Goal: Check status: Check status

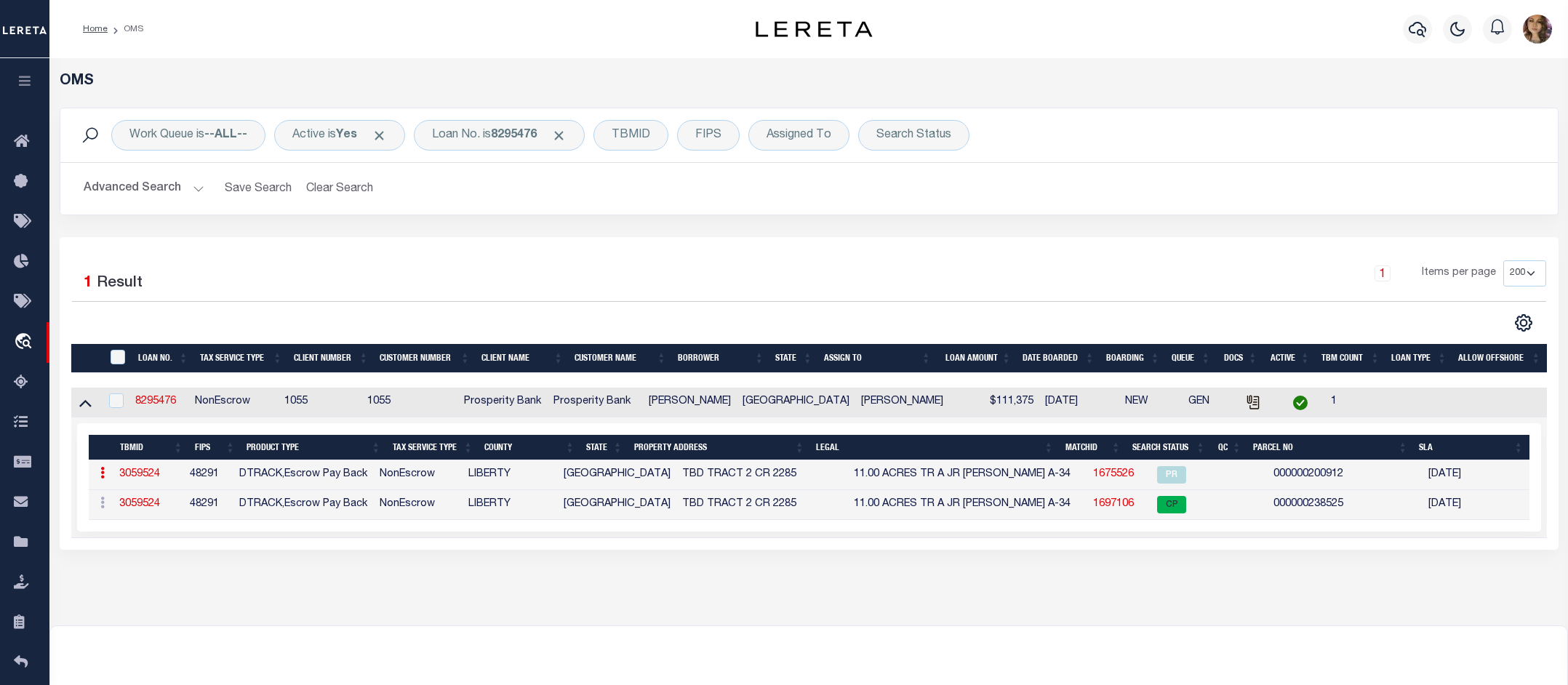
select select "200"
click at [516, 132] on b "8295476" at bounding box center [513, 135] width 46 height 12
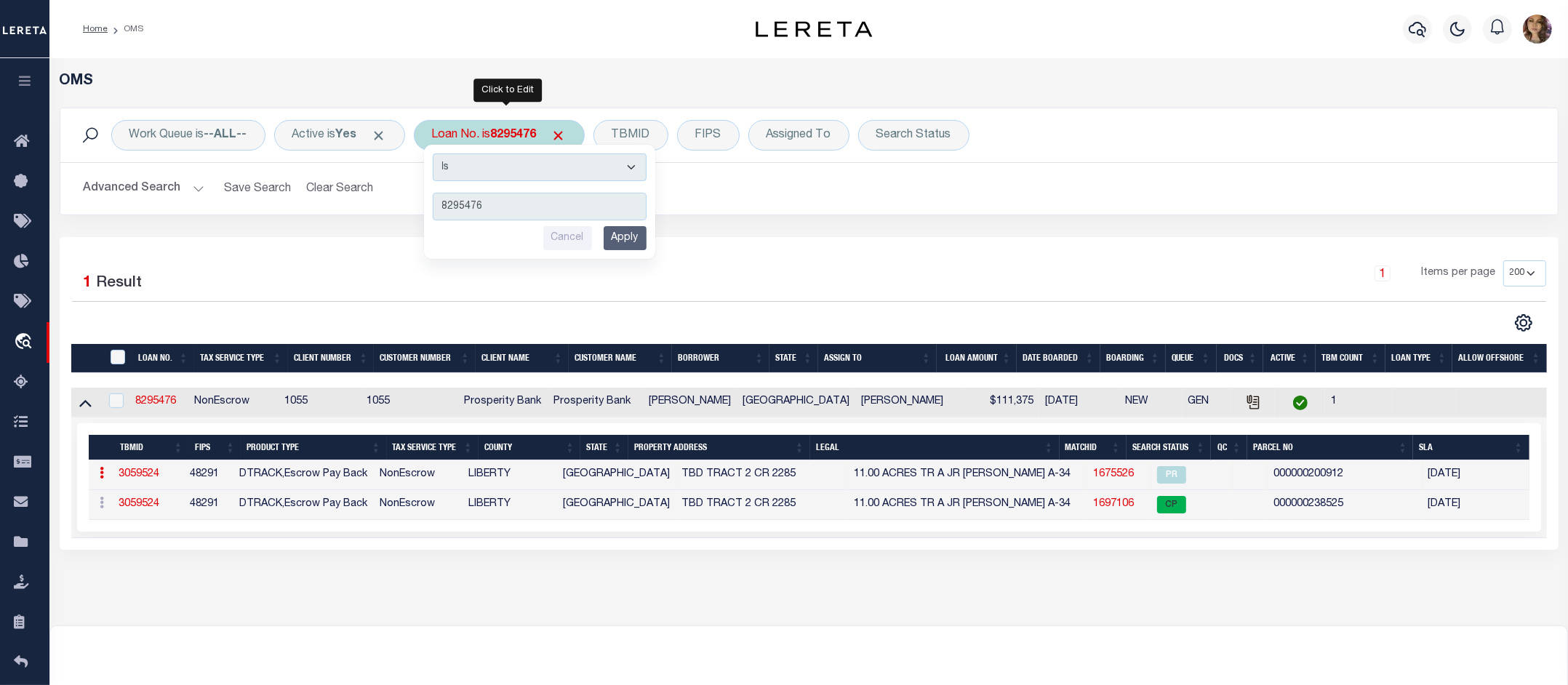
type input "59805"
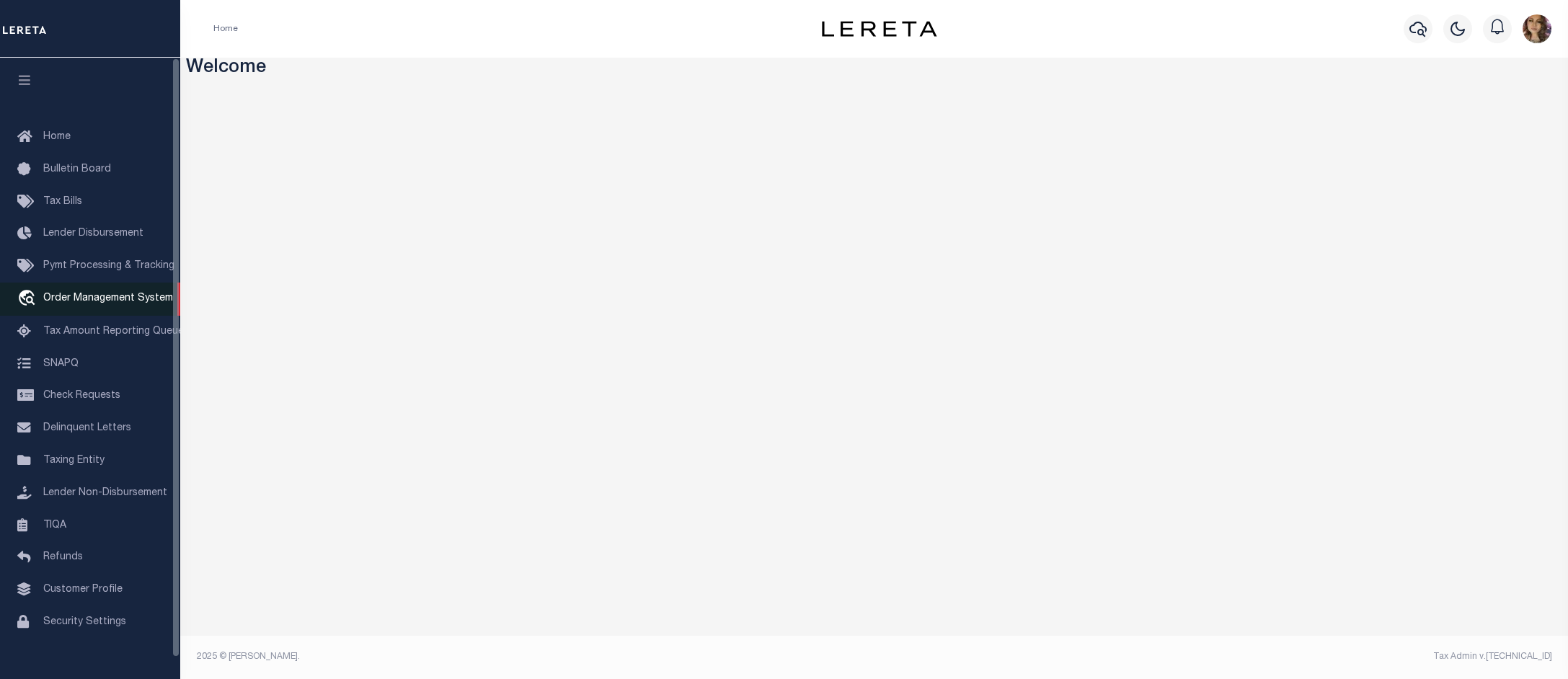
click at [85, 303] on span "Order Management System" at bounding box center [109, 298] width 130 height 10
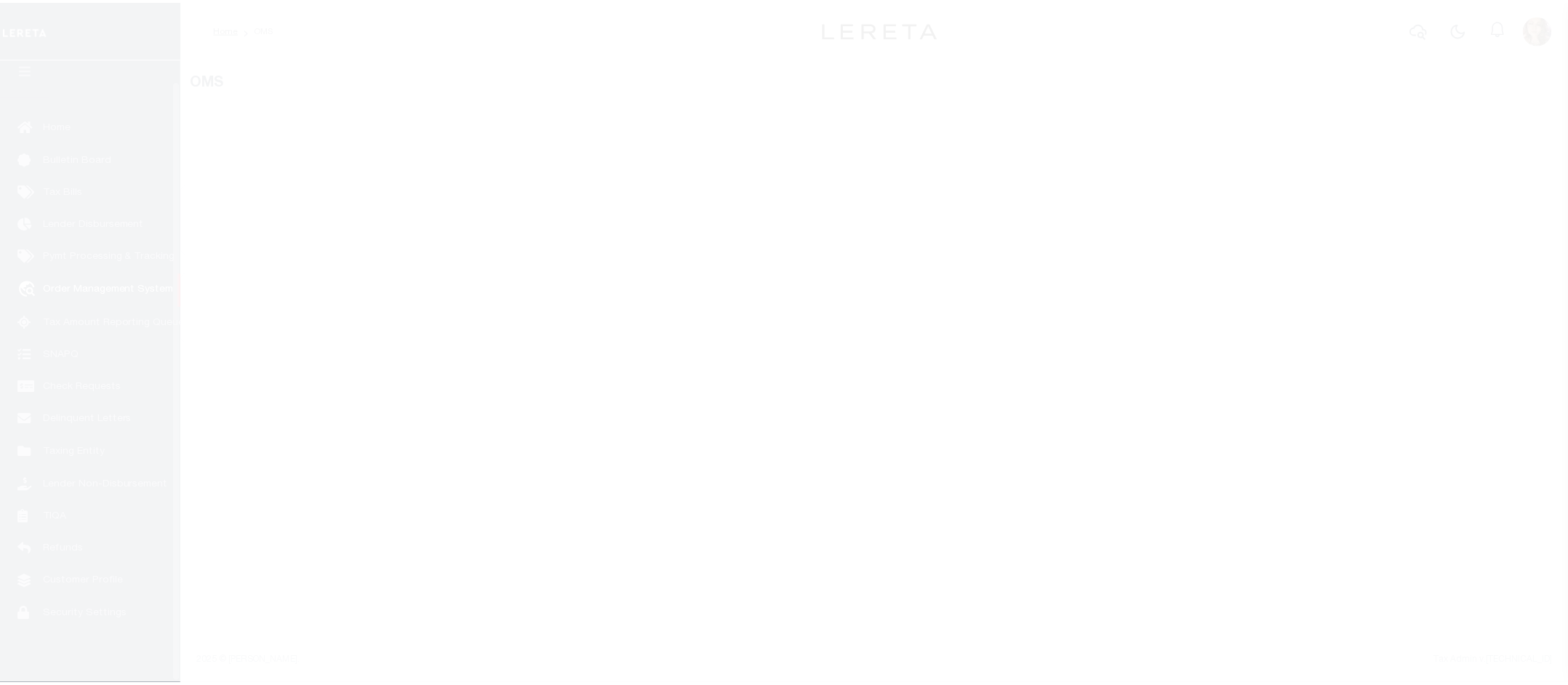
scroll to position [22, 0]
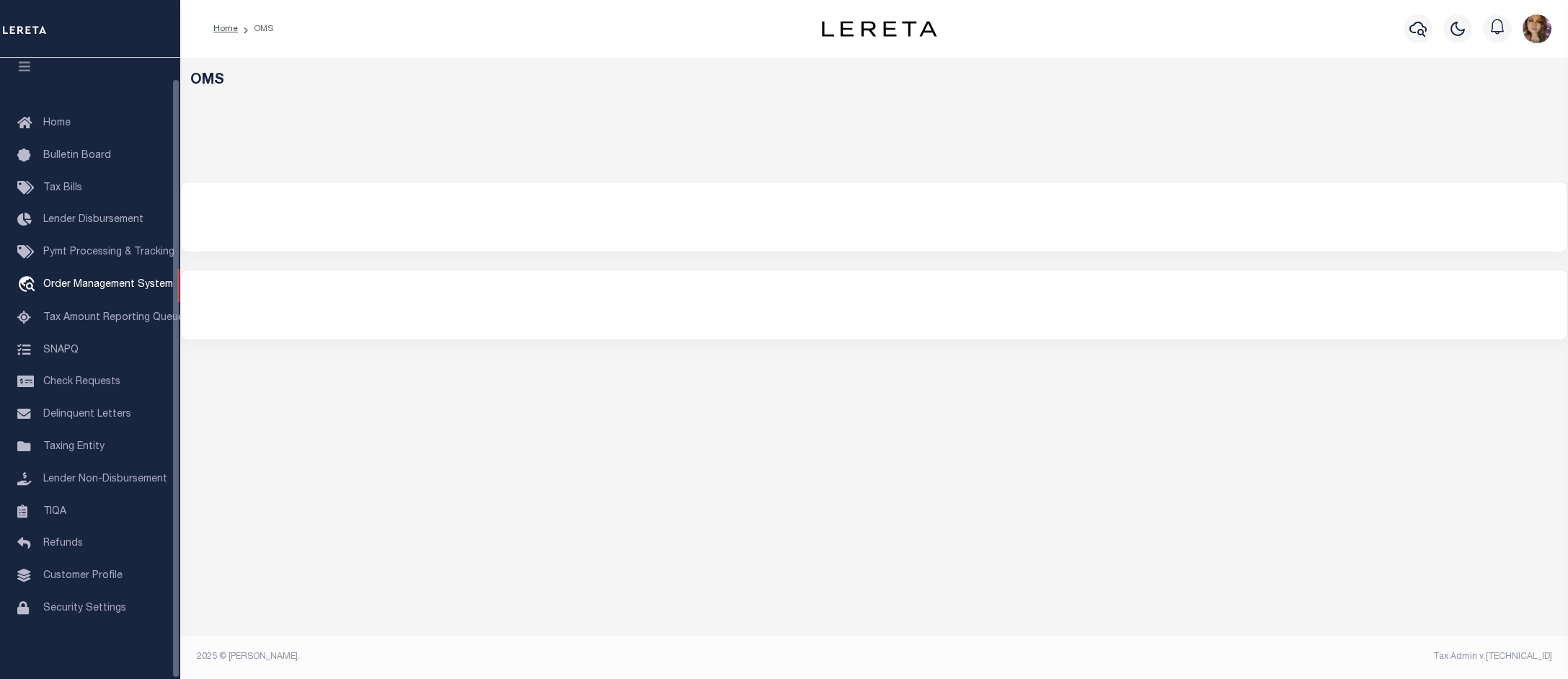
select select "200"
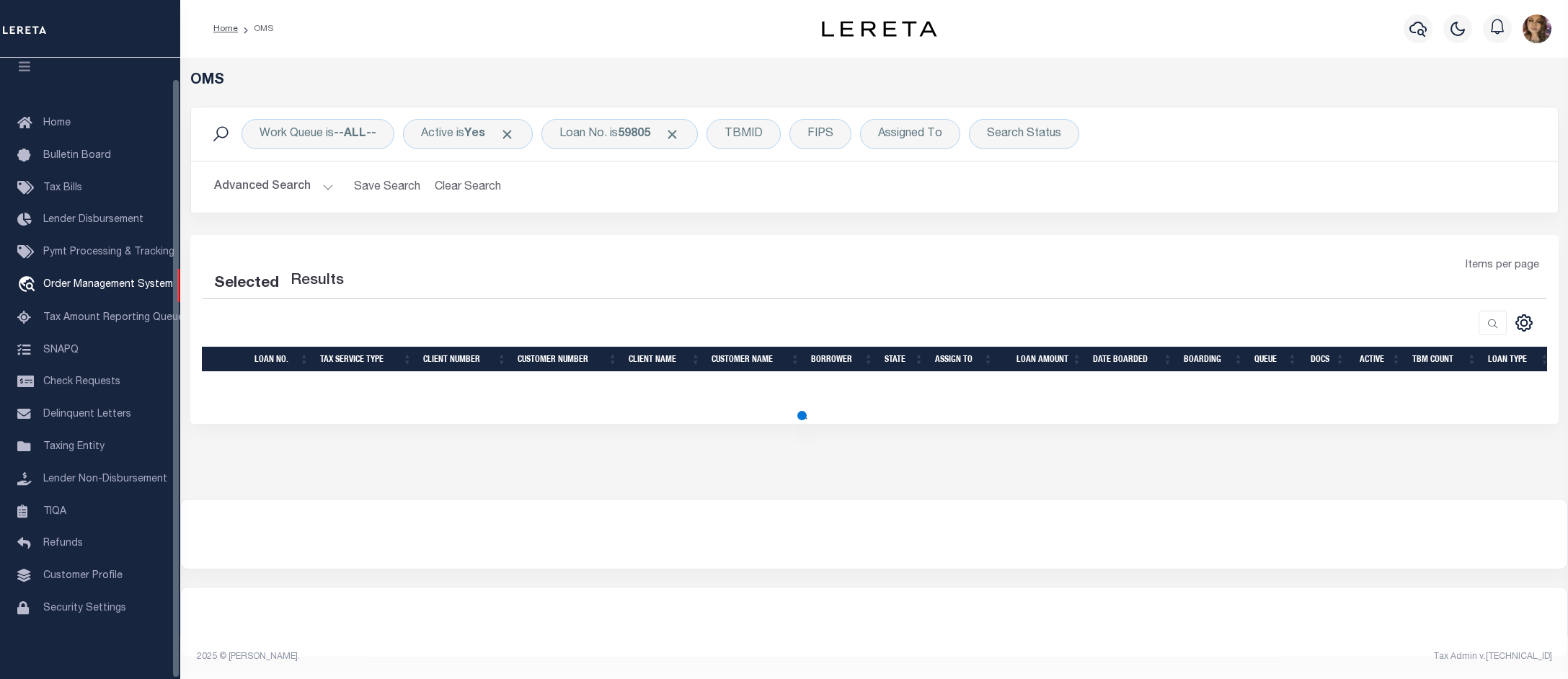
select select "200"
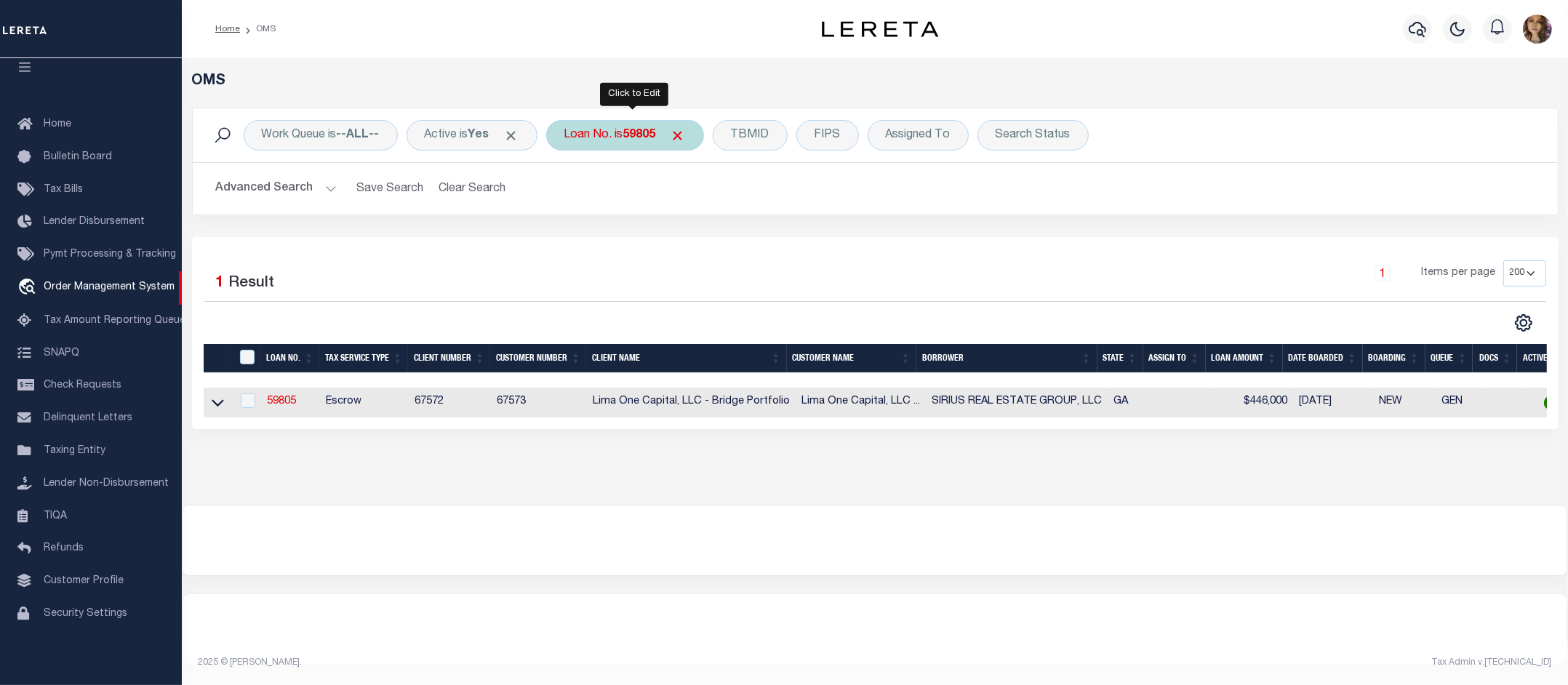
click at [623, 136] on div "Loan No. is 59805" at bounding box center [626, 136] width 158 height 31
click at [215, 405] on icon at bounding box center [218, 402] width 13 height 15
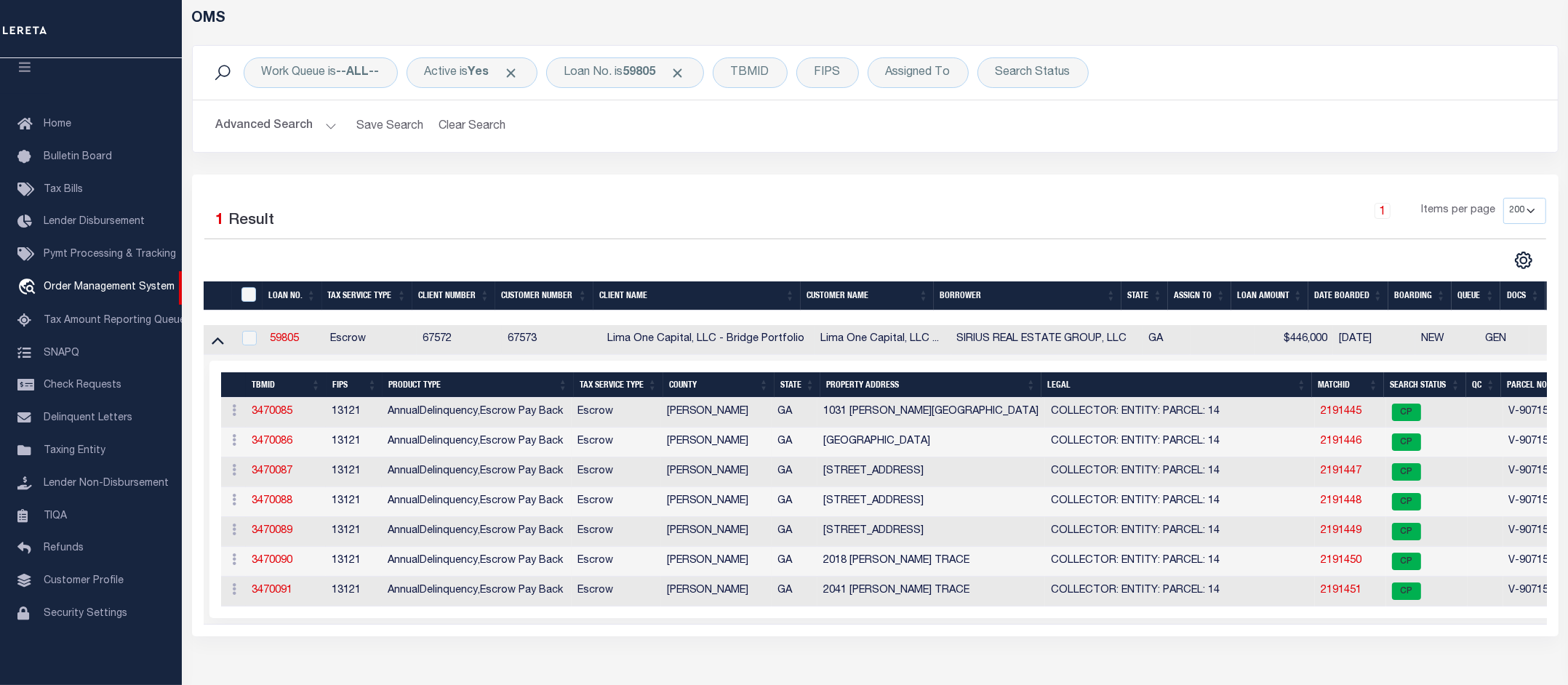
scroll to position [0, 0]
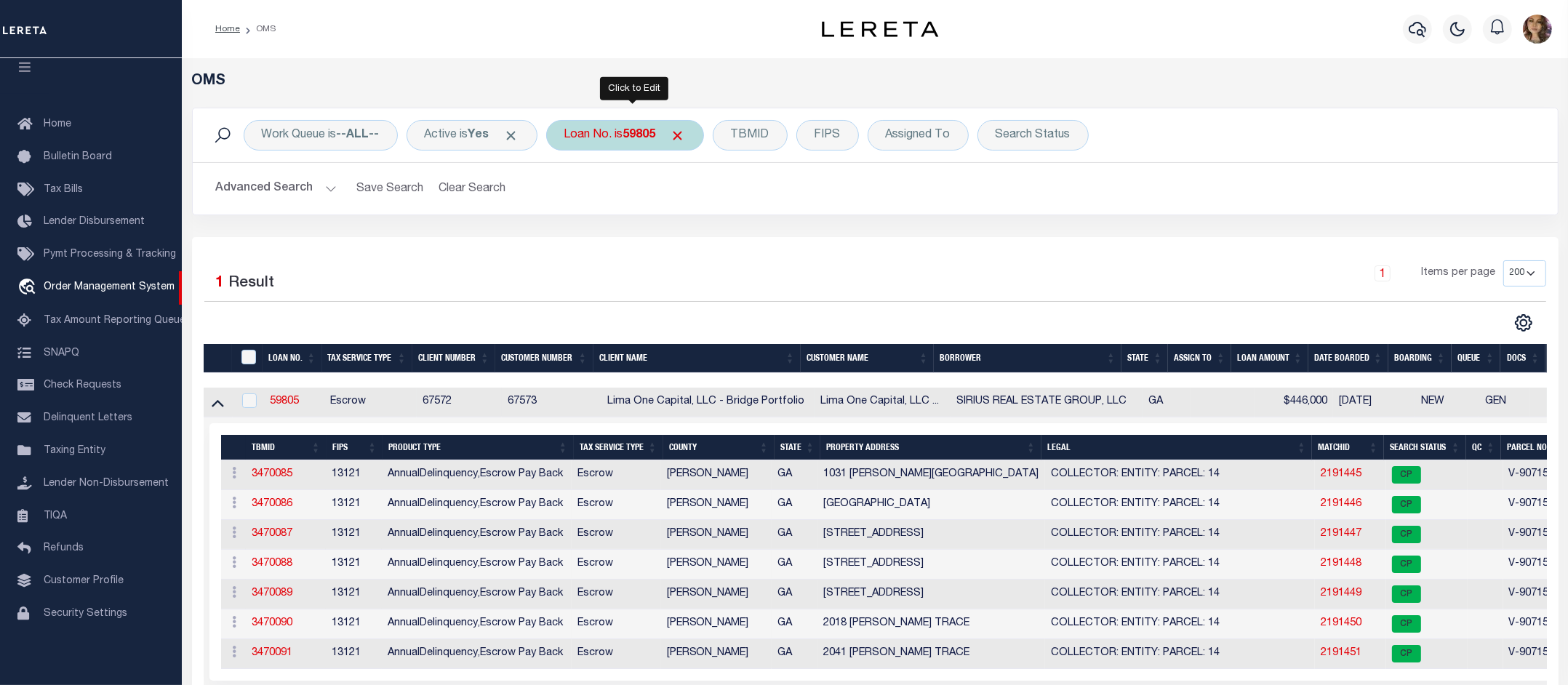
click at [618, 136] on div "Loan No. is 59805" at bounding box center [626, 136] width 158 height 31
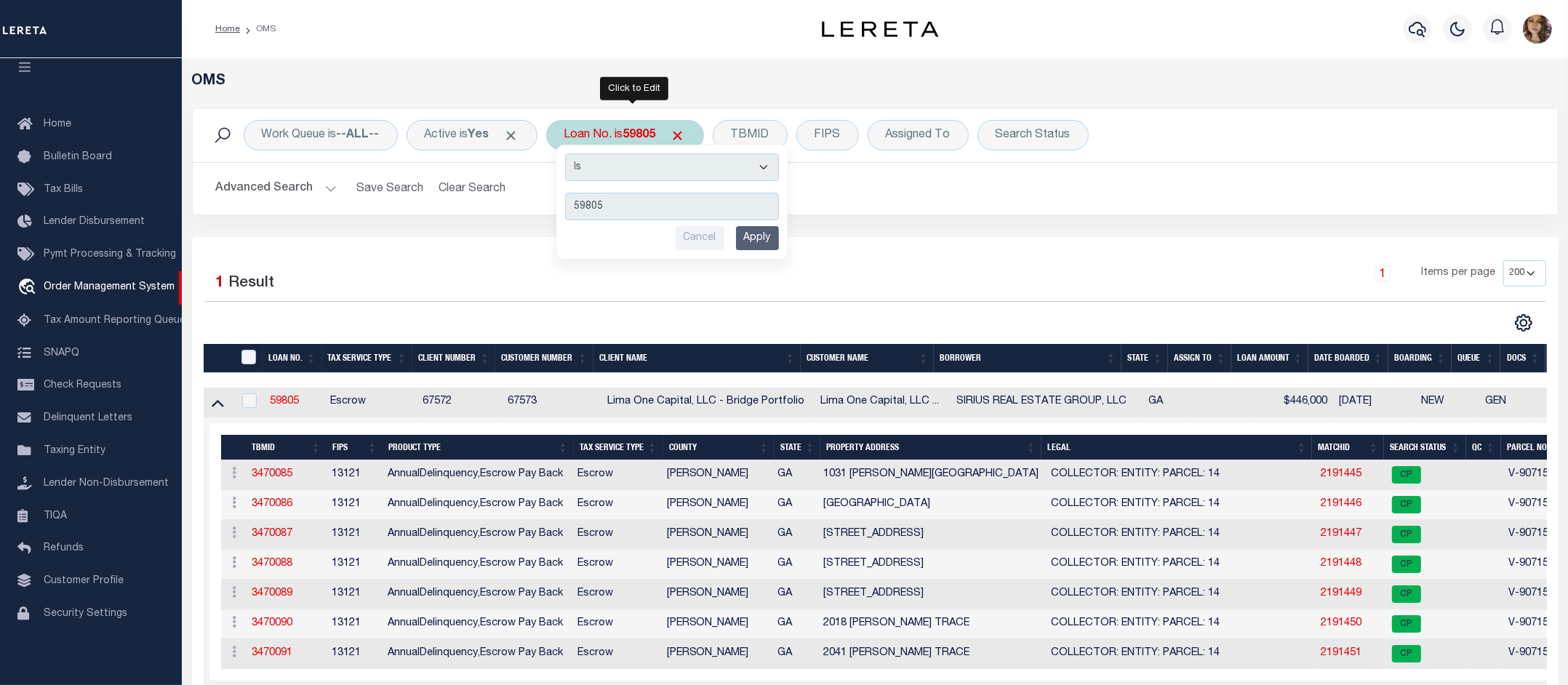
type input "113698"
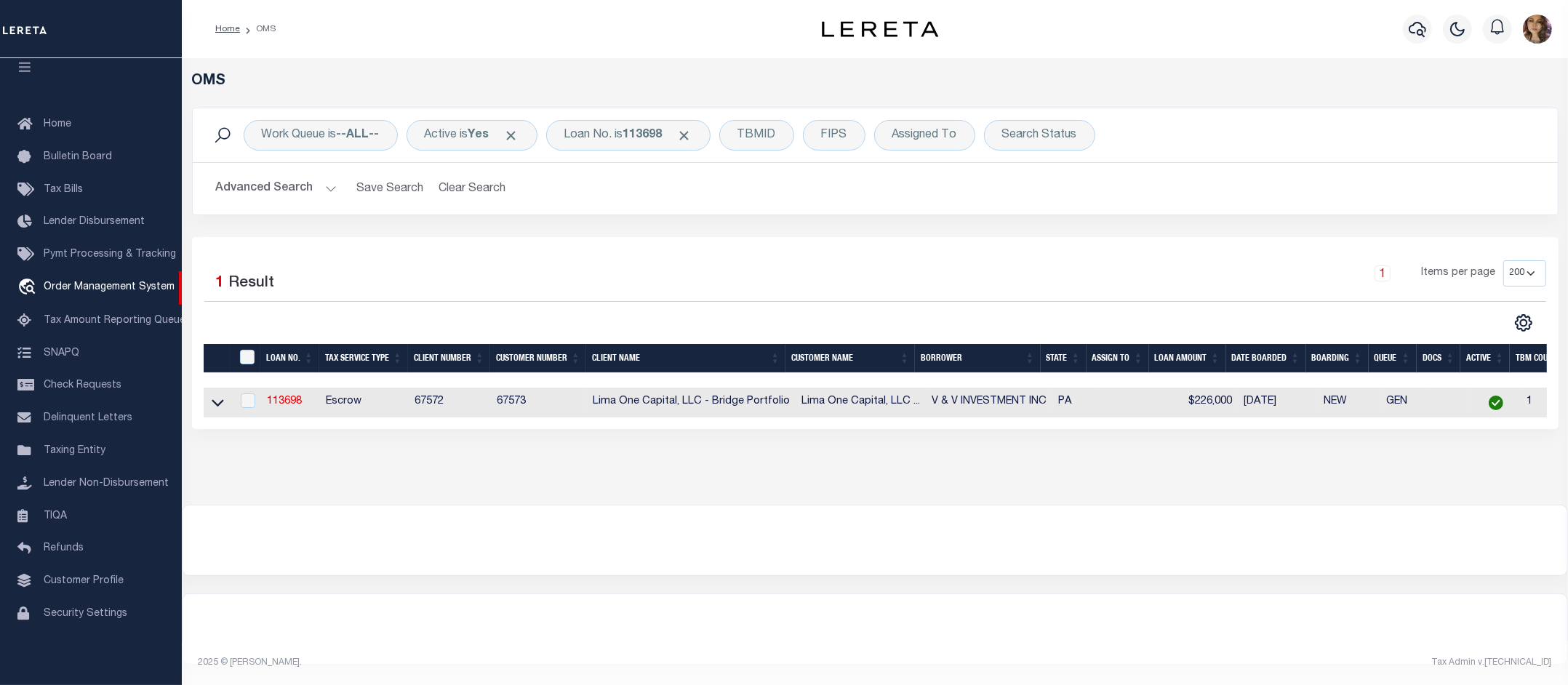
click at [209, 405] on link at bounding box center [217, 401] width 17 height 10
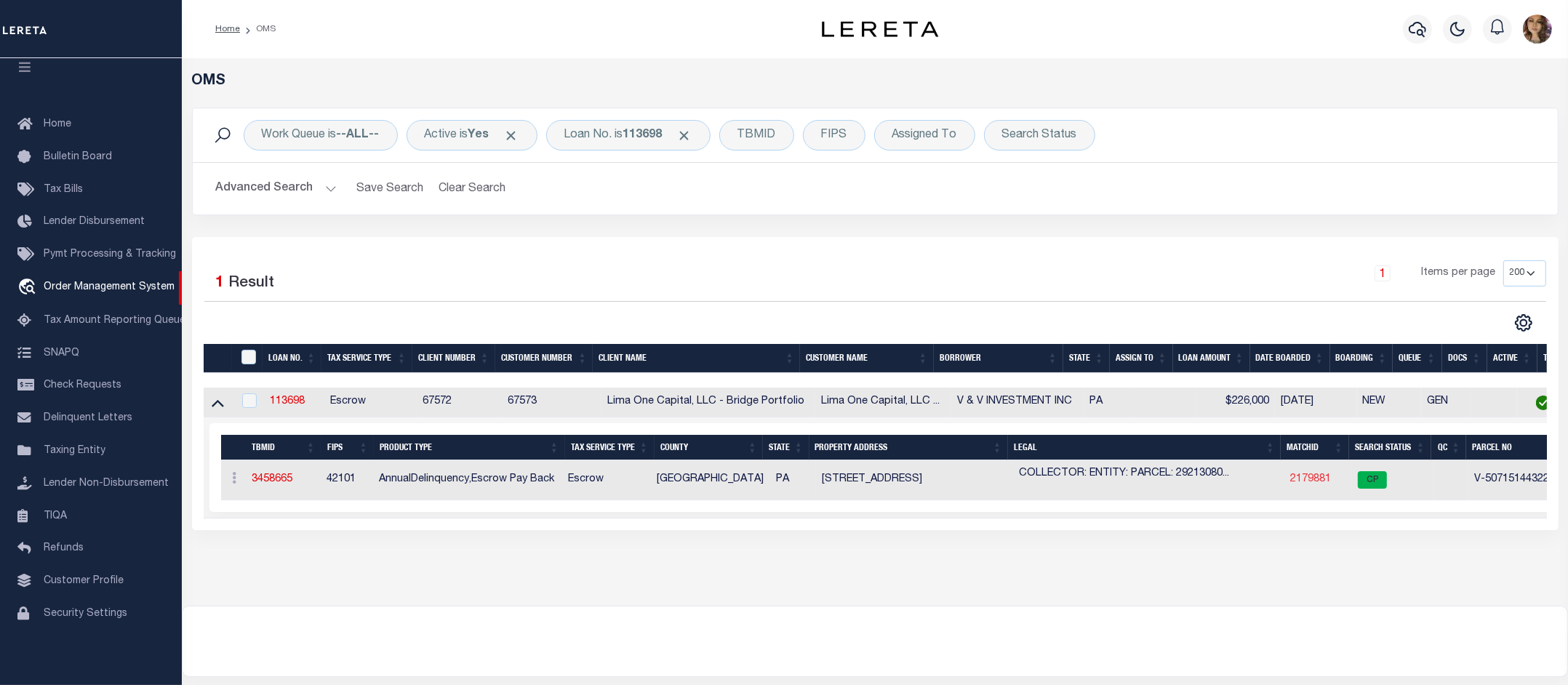
click at [1314, 485] on link "2179881" at bounding box center [1310, 479] width 40 height 10
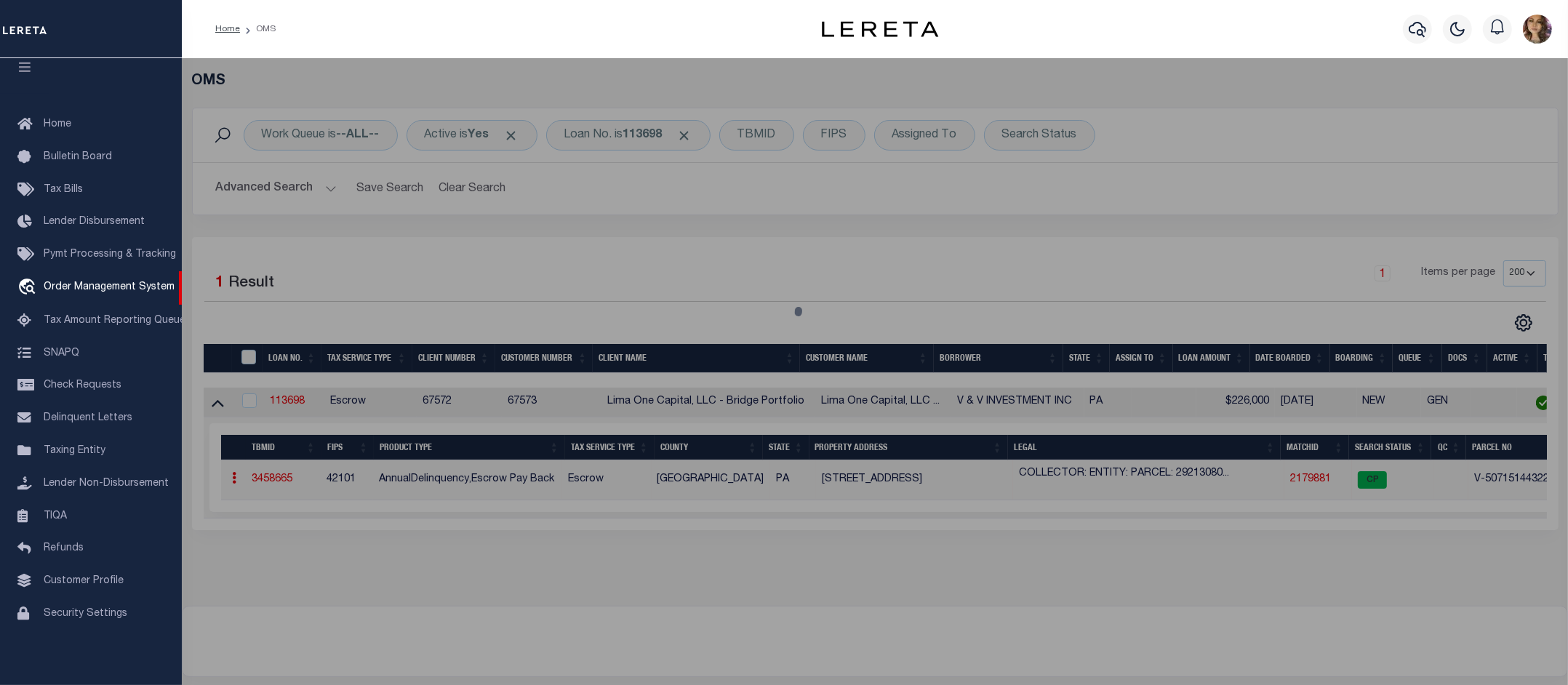
checkbox input "false"
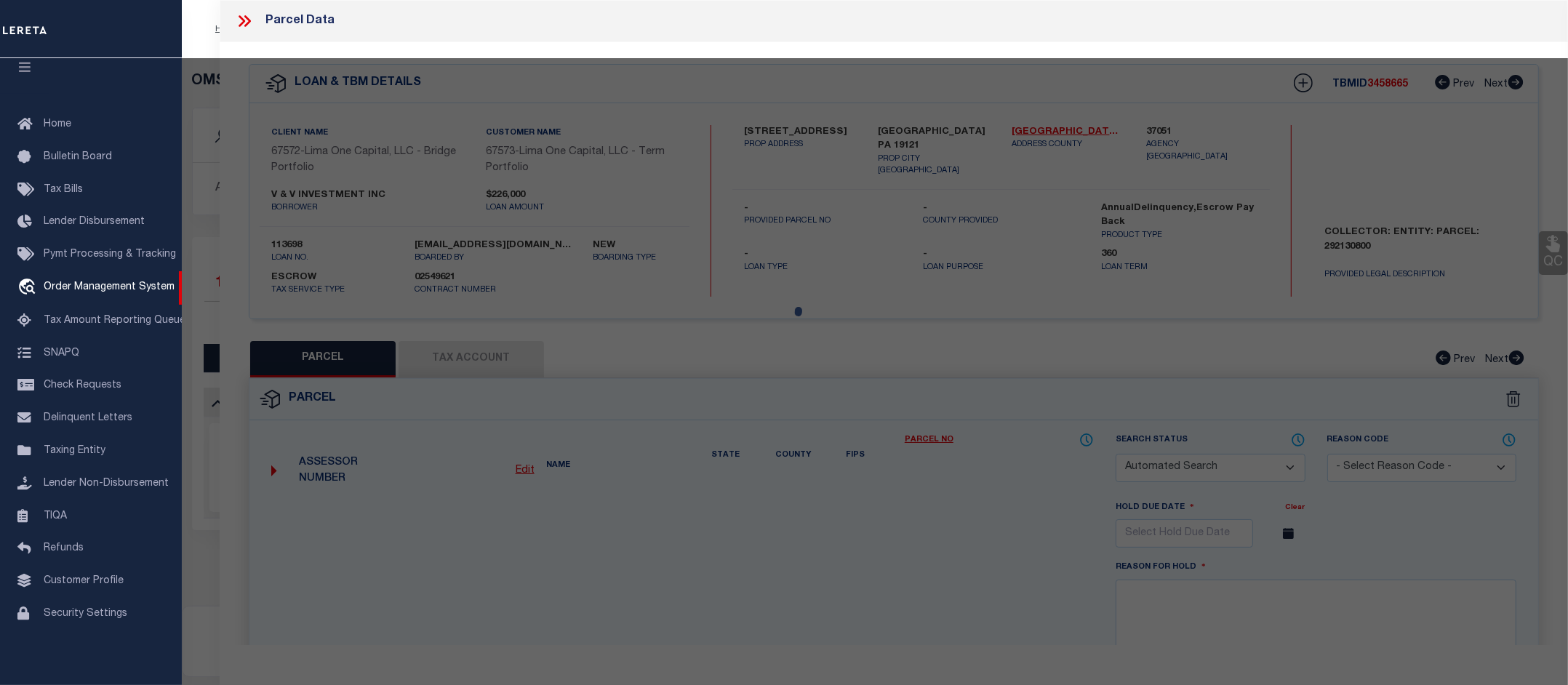
select select "CP"
type input "1343 NORTH DOVER STREET"
checkbox input "false"
type input "PHILADELPHIA PA 19121"
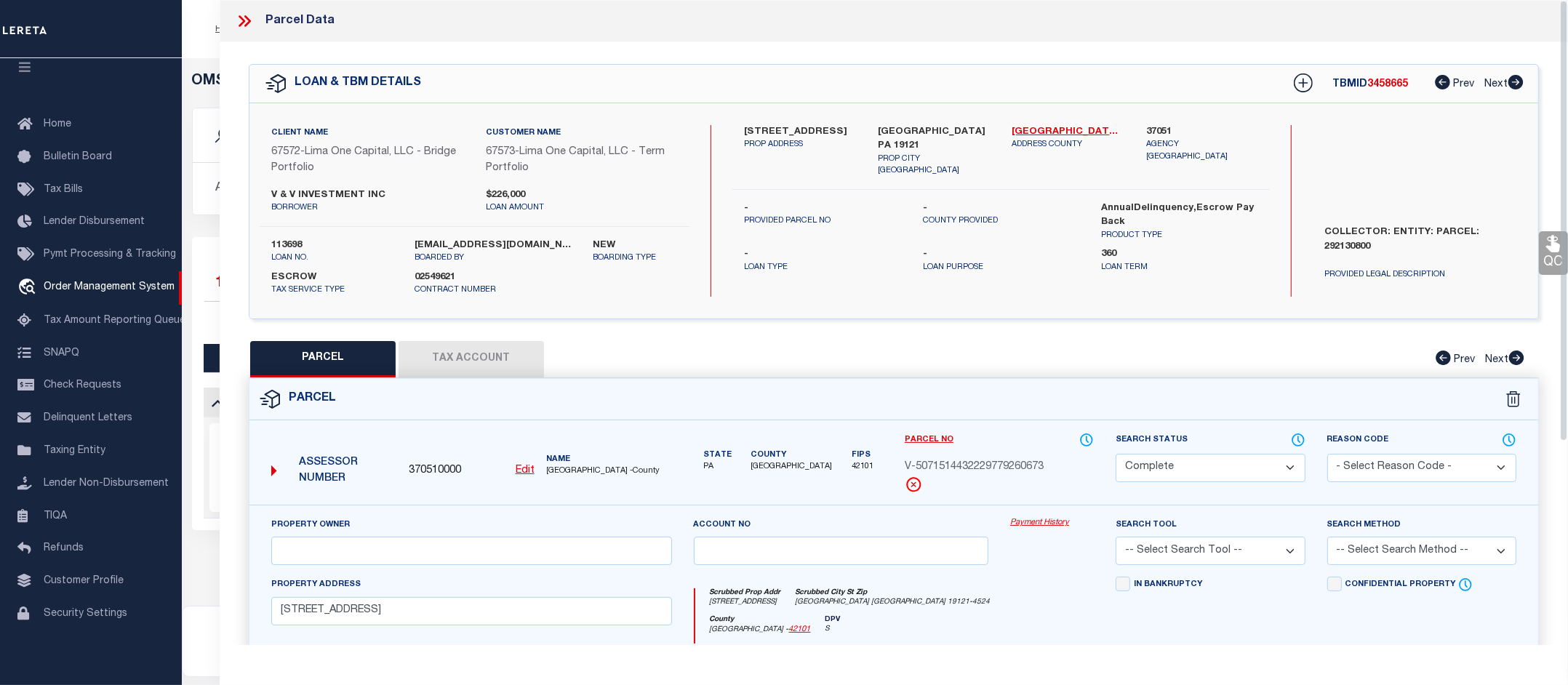
click at [1022, 520] on link "Payment History" at bounding box center [1052, 523] width 83 height 13
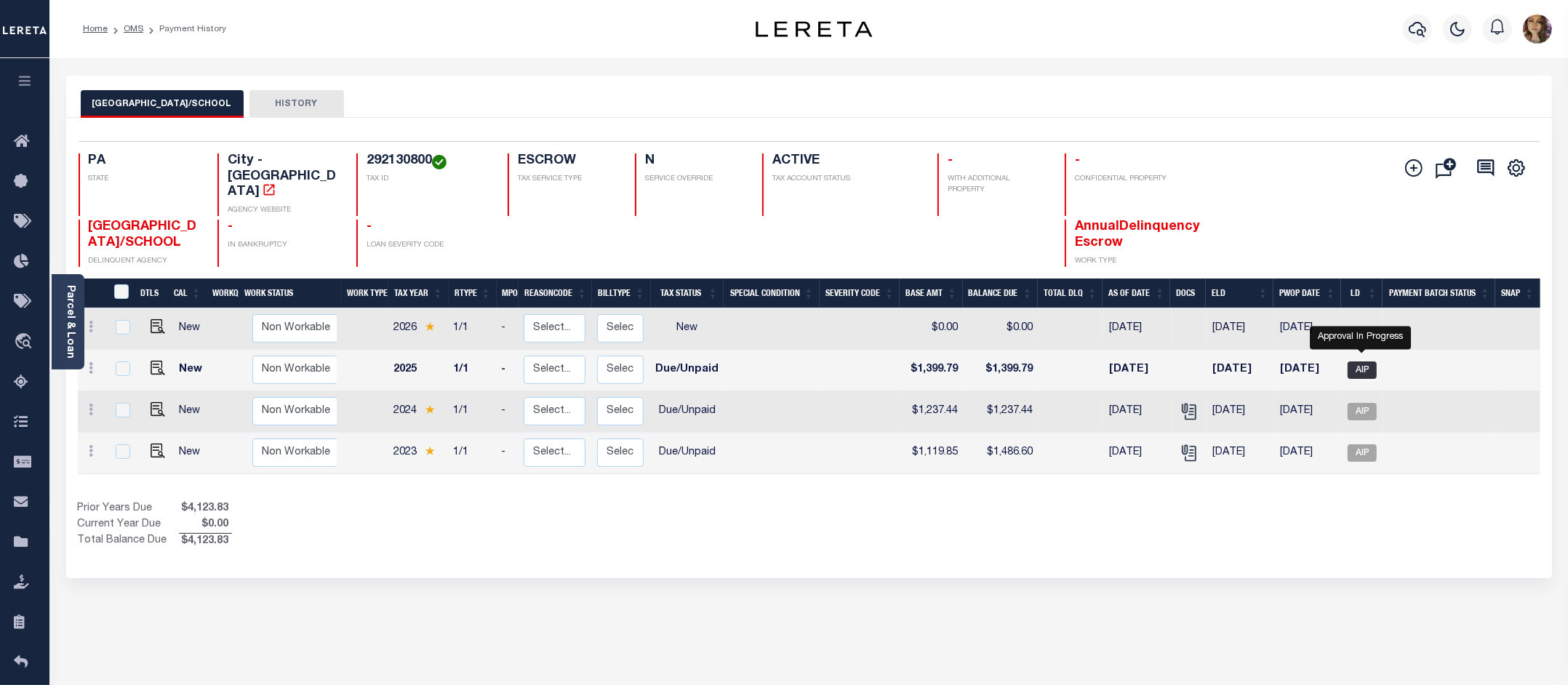
click at [1364, 362] on span "AIP" at bounding box center [1362, 370] width 29 height 17
checkbox input "true"
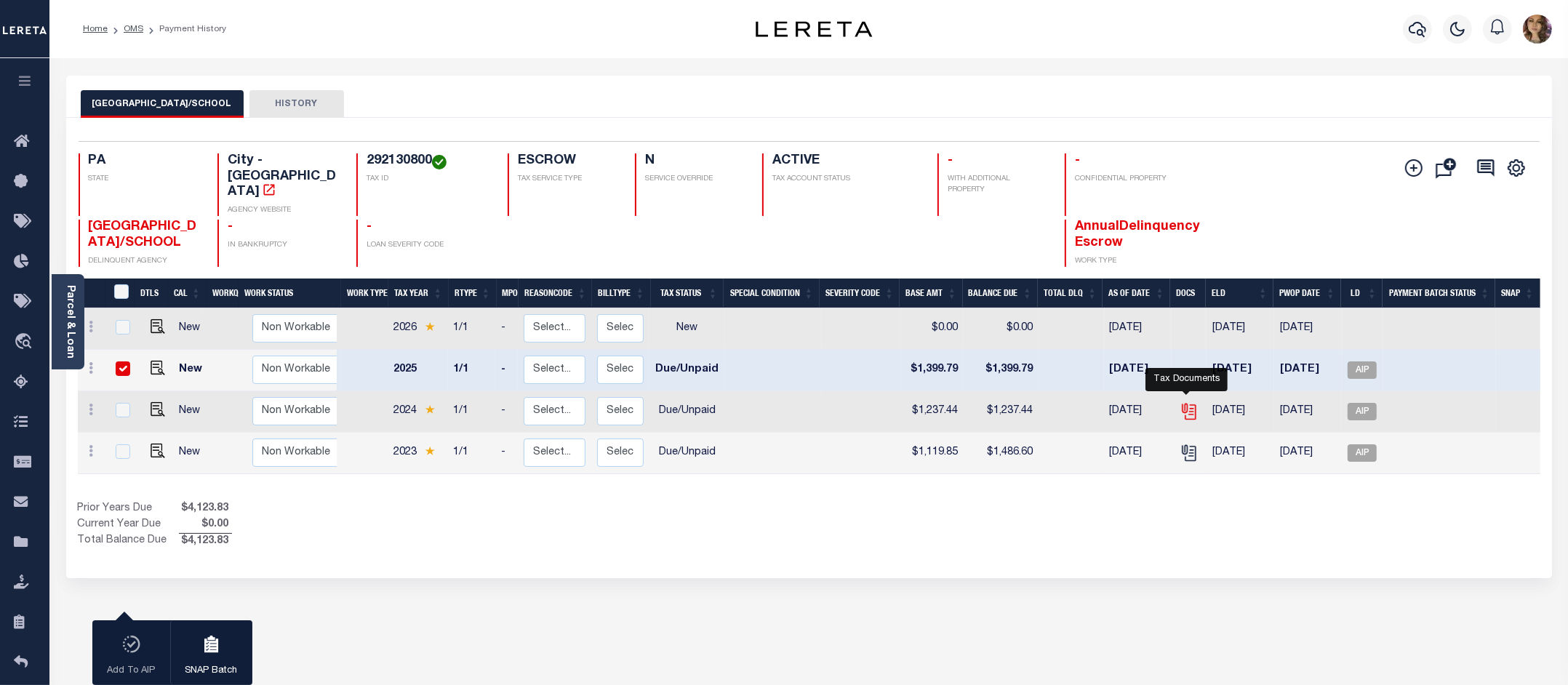
click at [1189, 402] on icon "" at bounding box center [1189, 411] width 19 height 19
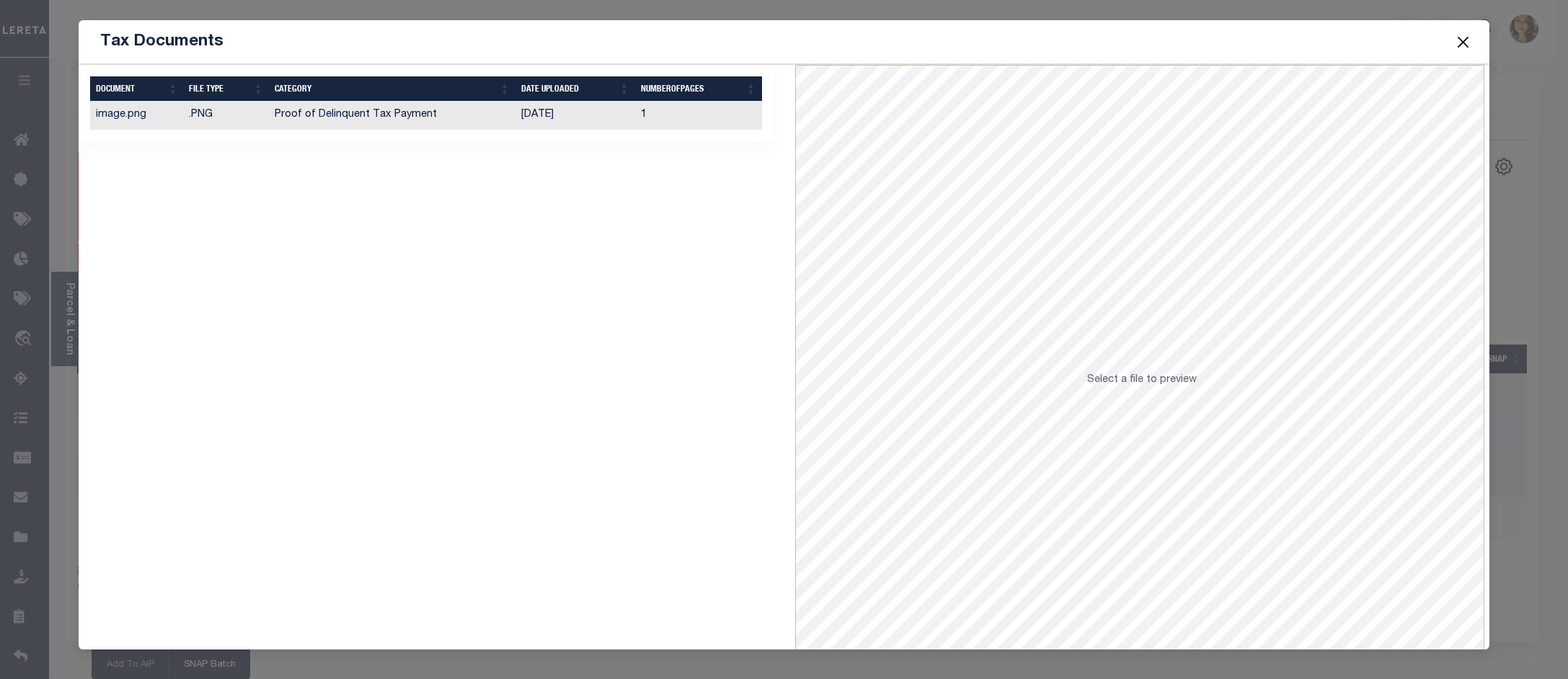
click at [624, 124] on td "09/03/2025" at bounding box center [575, 116] width 120 height 28
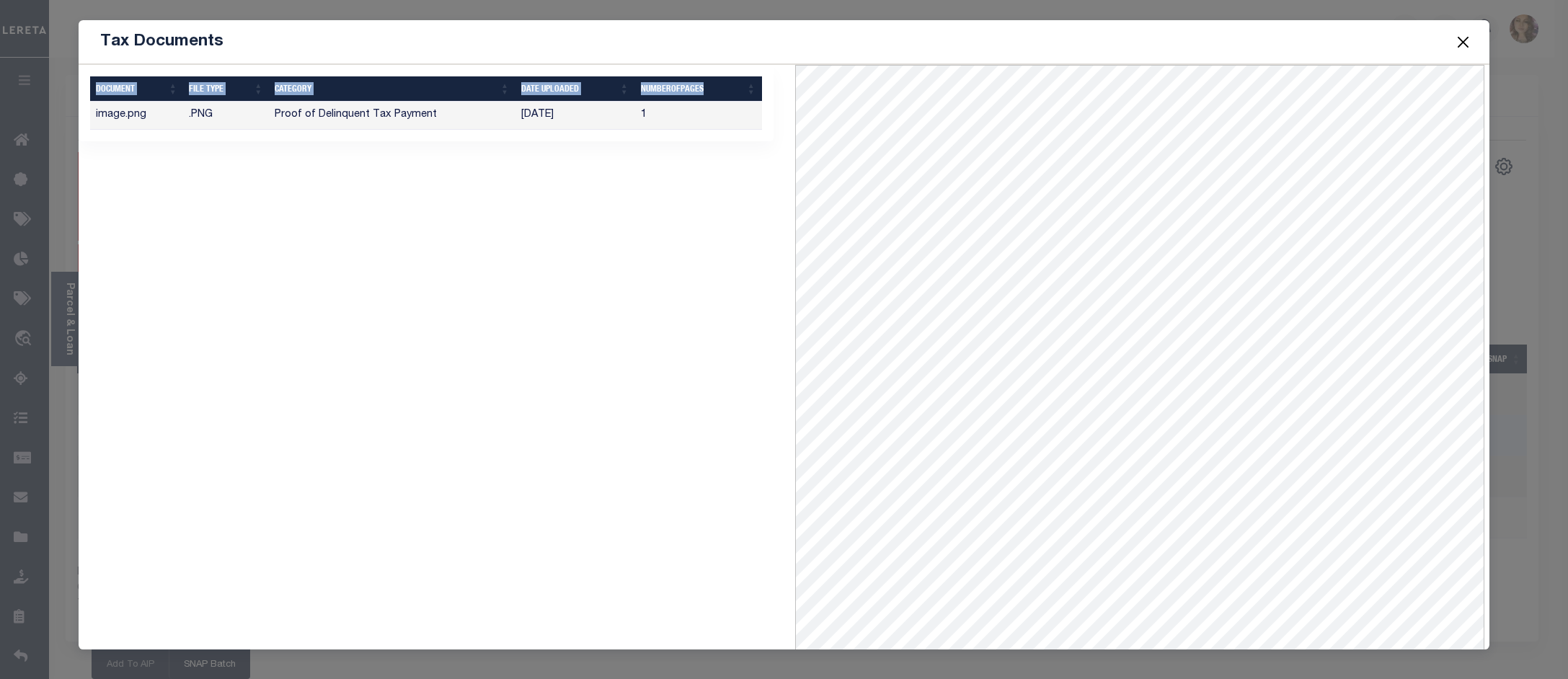
drag, startPoint x: 937, startPoint y: 40, endPoint x: 418, endPoint y: 141, distance: 528.7
click at [406, 144] on div "Tax Documents 1 Selected 1 Result Items per page" at bounding box center [784, 335] width 1411 height 630
click at [1465, 37] on button "Close" at bounding box center [1462, 41] width 19 height 19
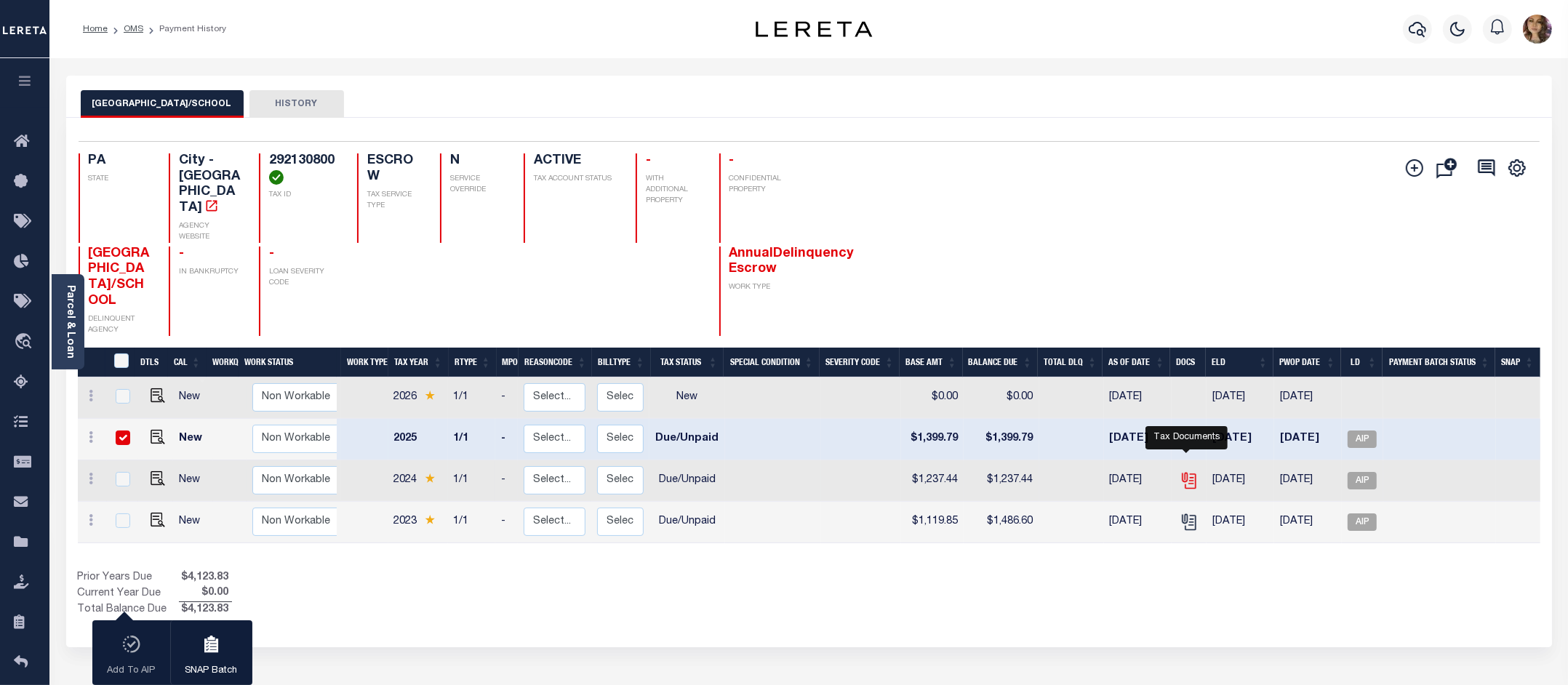
click at [1190, 471] on icon "" at bounding box center [1189, 480] width 19 height 19
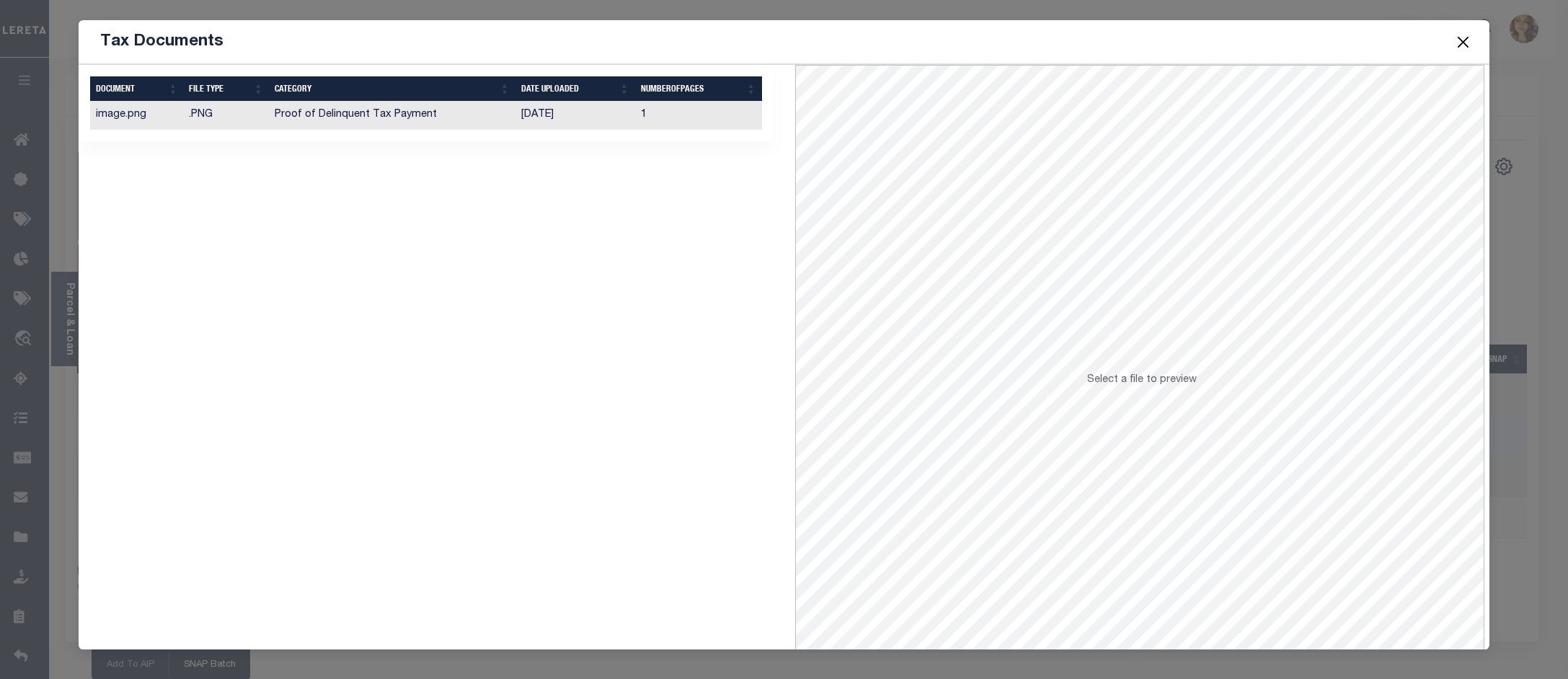
click at [559, 116] on td "09/03/2025" at bounding box center [575, 116] width 120 height 28
click at [1467, 38] on button "Close" at bounding box center [1462, 41] width 19 height 19
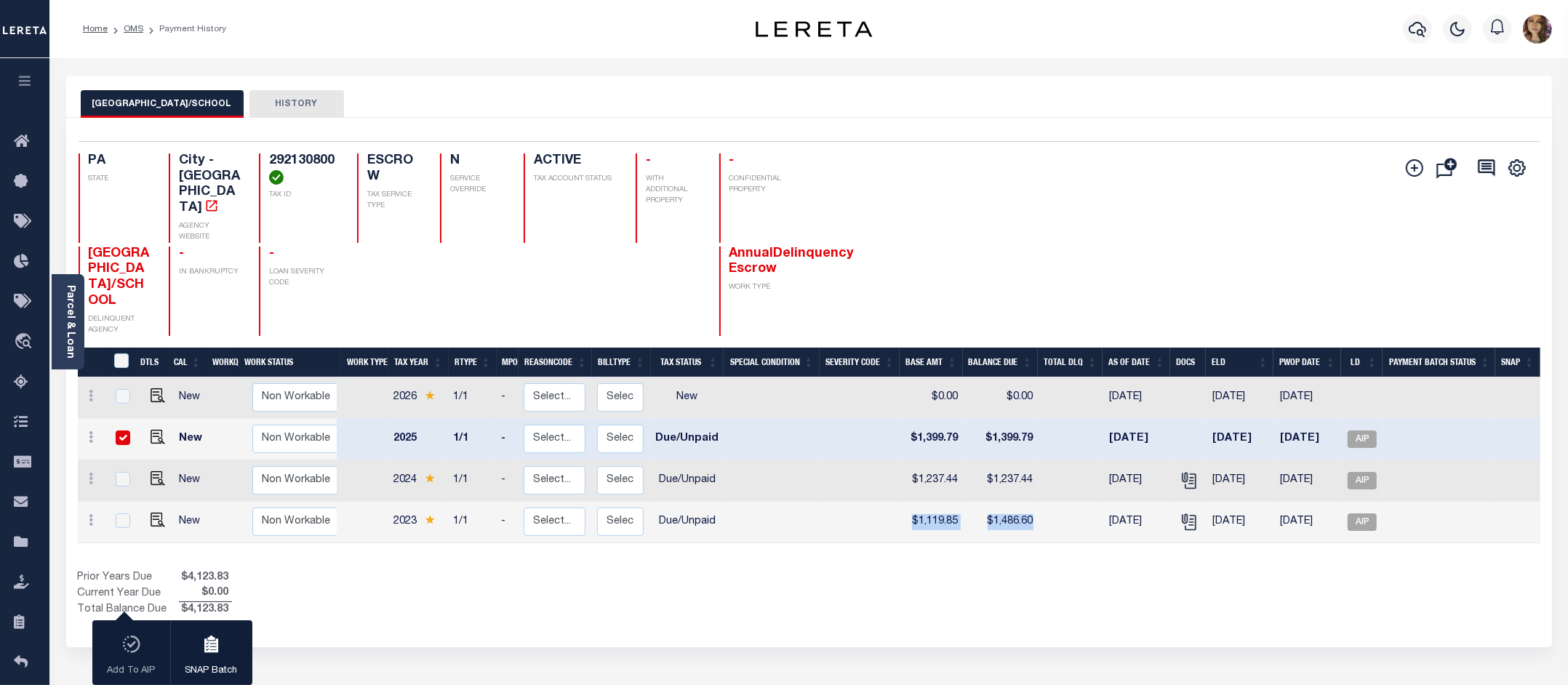
drag, startPoint x: 1047, startPoint y: 489, endPoint x: 895, endPoint y: 491, distance: 152.0
click at [895, 502] on tr "New Non Workable Workable 2023 1/1 - Select... Payment Reversal Taxable Value C…" at bounding box center [810, 523] width 1463 height 41
click at [1189, 472] on icon "" at bounding box center [1187, 478] width 12 height 12
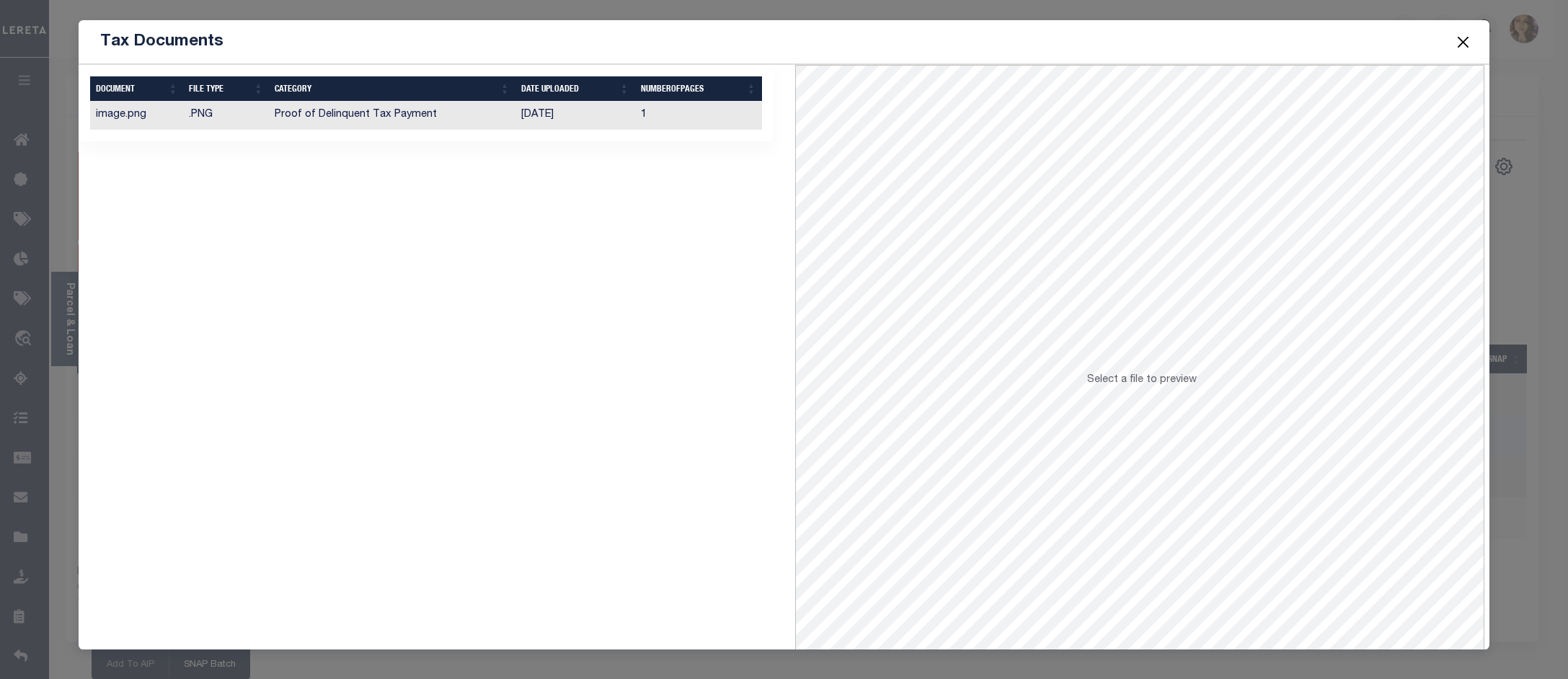
click at [635, 120] on td "1" at bounding box center [698, 116] width 127 height 28
click at [1463, 41] on button "Close" at bounding box center [1462, 41] width 19 height 19
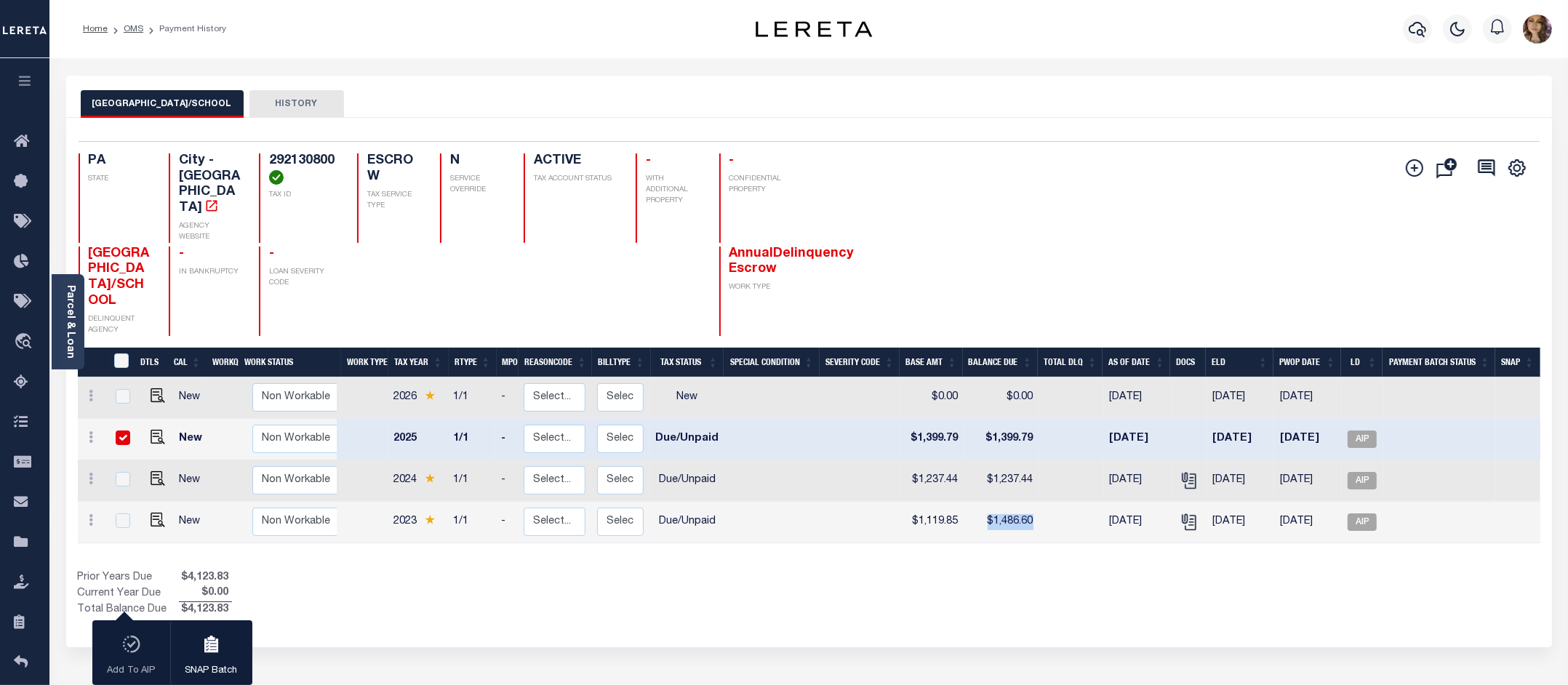
drag, startPoint x: 1045, startPoint y: 495, endPoint x: 965, endPoint y: 489, distance: 80.2
click at [965, 502] on tr "New Non Workable Workable 2023 1/1 - Select... Payment Reversal Taxable Value C…" at bounding box center [810, 523] width 1463 height 41
drag, startPoint x: 1044, startPoint y: 445, endPoint x: 896, endPoint y: 449, distance: 148.1
click at [896, 461] on tr "New Non Workable Workable 2024 1/1 - Select... Payment Reversal Taxable Value C…" at bounding box center [810, 481] width 1463 height 41
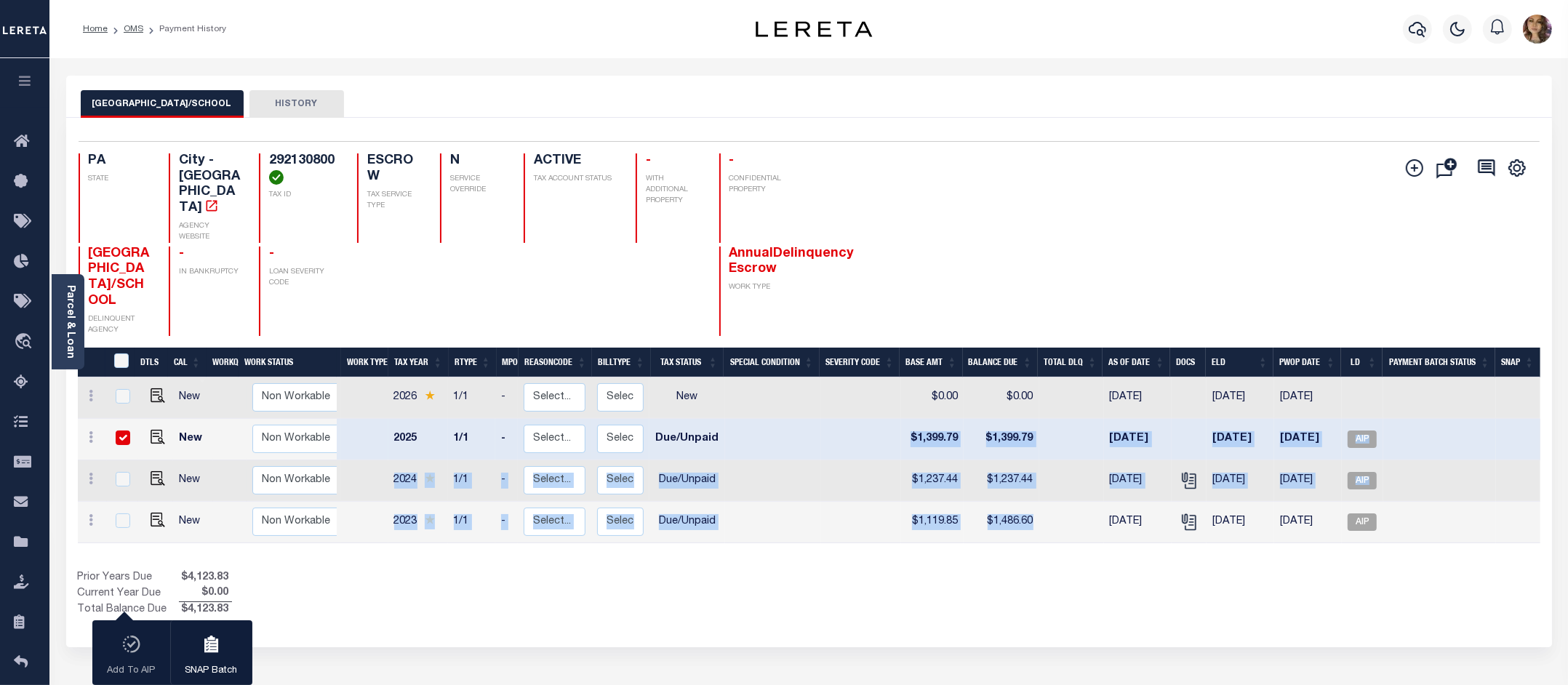
drag, startPoint x: 1046, startPoint y: 488, endPoint x: 909, endPoint y: 409, distance: 158.1
click at [909, 409] on tbody "New Non Workable Workable 2026 1/1 - Select... Payment Reversal Taxable Value C…" at bounding box center [810, 461] width 1463 height 166
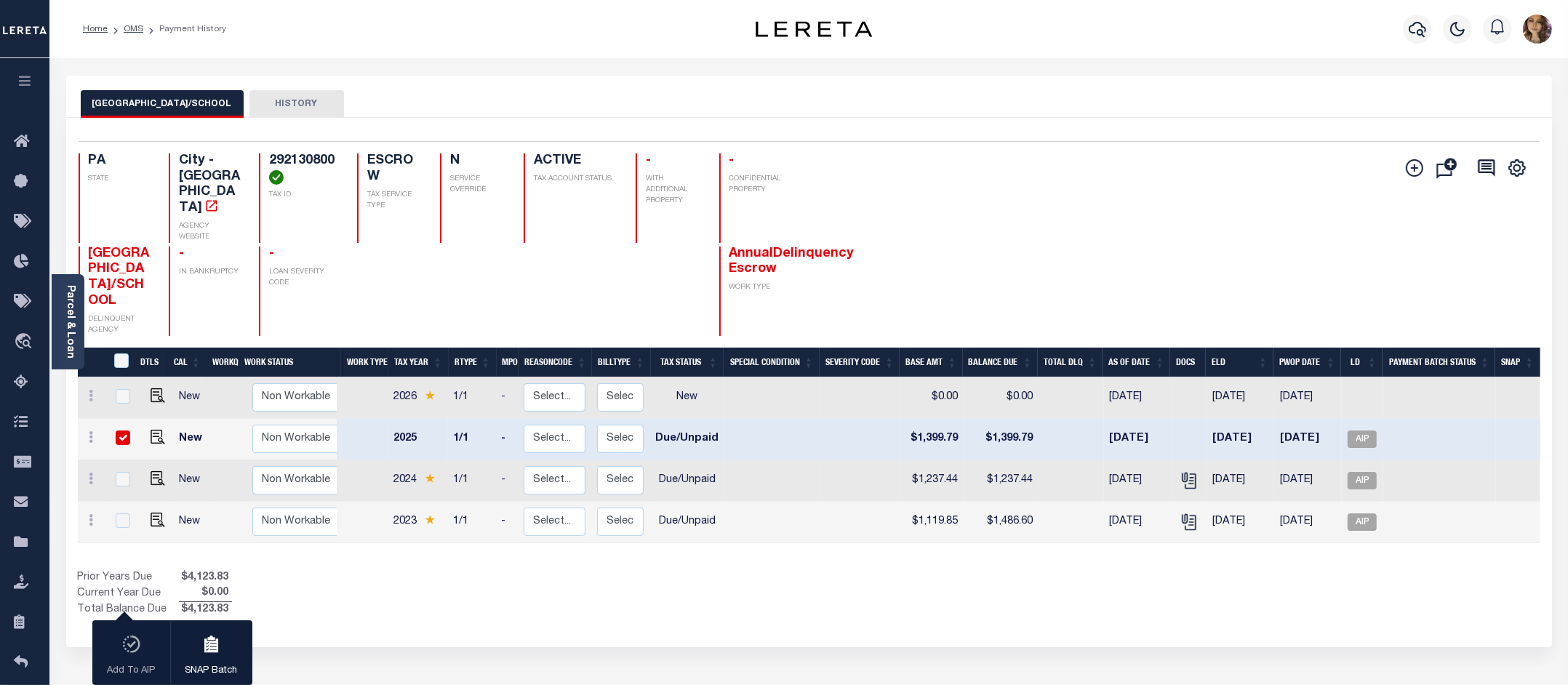
click at [915, 570] on div "Show Tax Lines before Bill Release Date Prior Years Due $4,123.83 Current Year …" at bounding box center [810, 594] width 1463 height 48
drag, startPoint x: 1049, startPoint y: 489, endPoint x: 915, endPoint y: 484, distance: 134.1
click at [915, 502] on tr "New Non Workable Workable 2023 1/1 - Select... Payment Reversal Taxable Value C…" at bounding box center [810, 523] width 1463 height 41
drag, startPoint x: 1046, startPoint y: 451, endPoint x: 897, endPoint y: 445, distance: 149.1
click at [897, 461] on tr "New Non Workable Workable 2024 1/1 - Select... Payment Reversal Taxable Value C…" at bounding box center [810, 481] width 1463 height 41
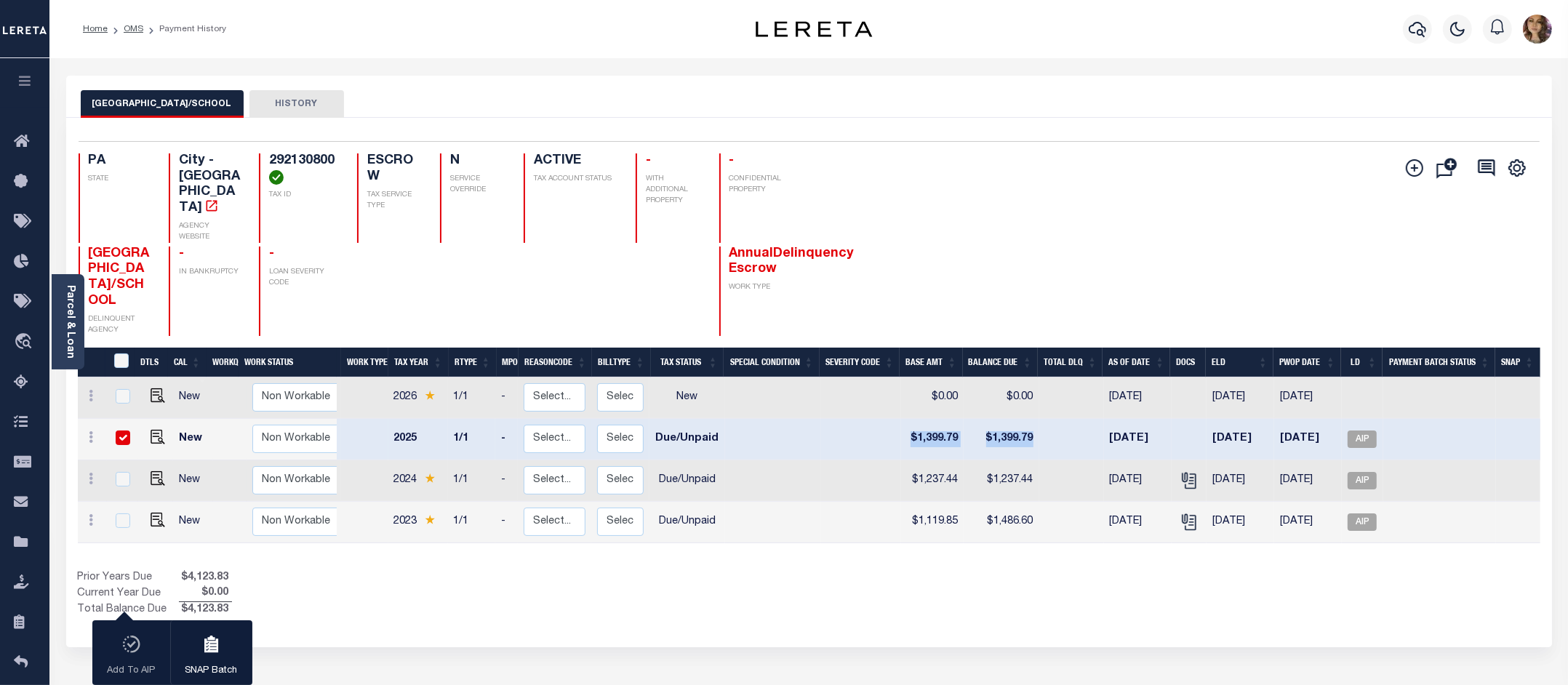
drag, startPoint x: 1047, startPoint y: 408, endPoint x: 899, endPoint y: 398, distance: 148.3
click at [899, 419] on tr "New Non Workable Workable 2025 1/1 - Select... Payment Reversal Taxable Value C…" at bounding box center [810, 440] width 1463 height 41
drag, startPoint x: 1040, startPoint y: 491, endPoint x: 904, endPoint y: 486, distance: 136.1
click at [904, 502] on tr "New Non Workable Workable 2023 1/1 - Select... Payment Reversal Taxable Value C…" at bounding box center [810, 523] width 1463 height 41
click at [65, 293] on link "Parcel & Loan" at bounding box center [69, 322] width 10 height 74
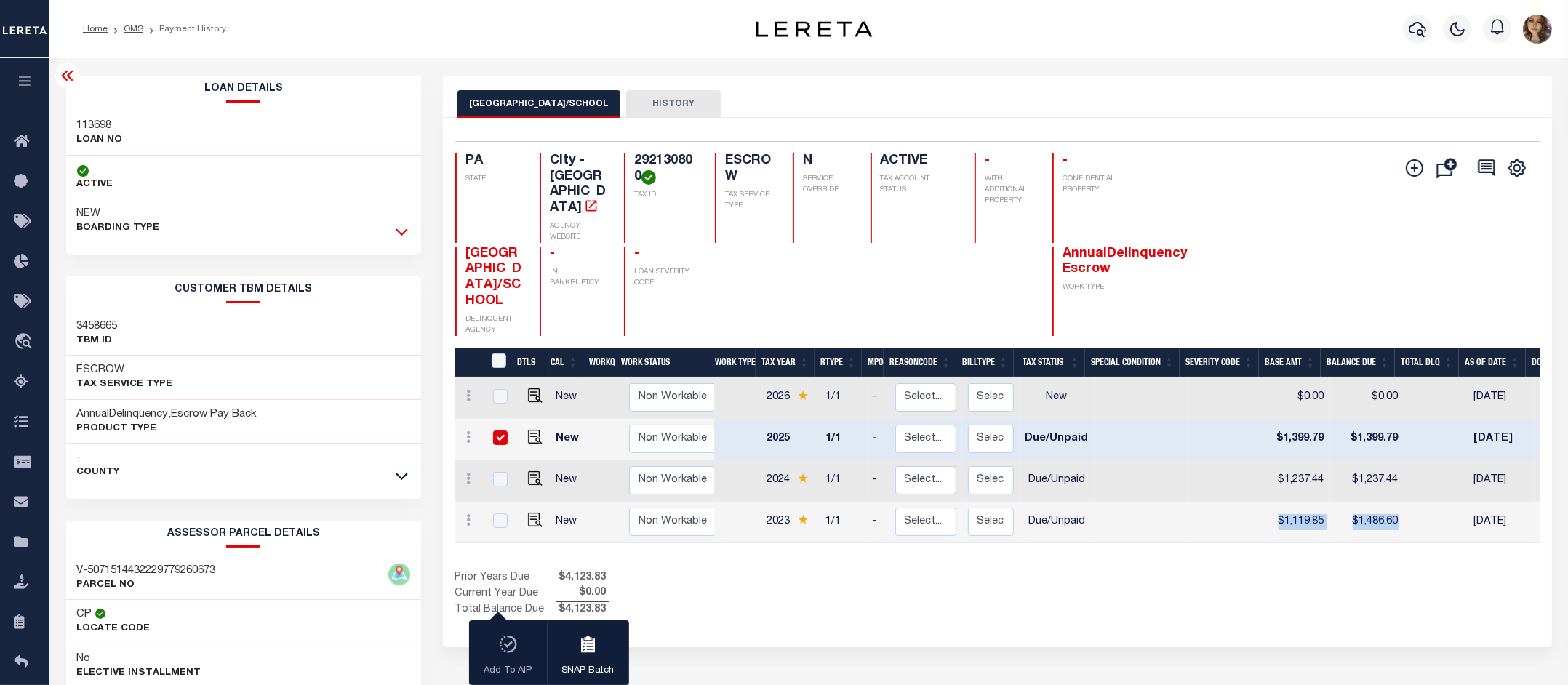
click at [402, 232] on icon at bounding box center [402, 232] width 13 height 15
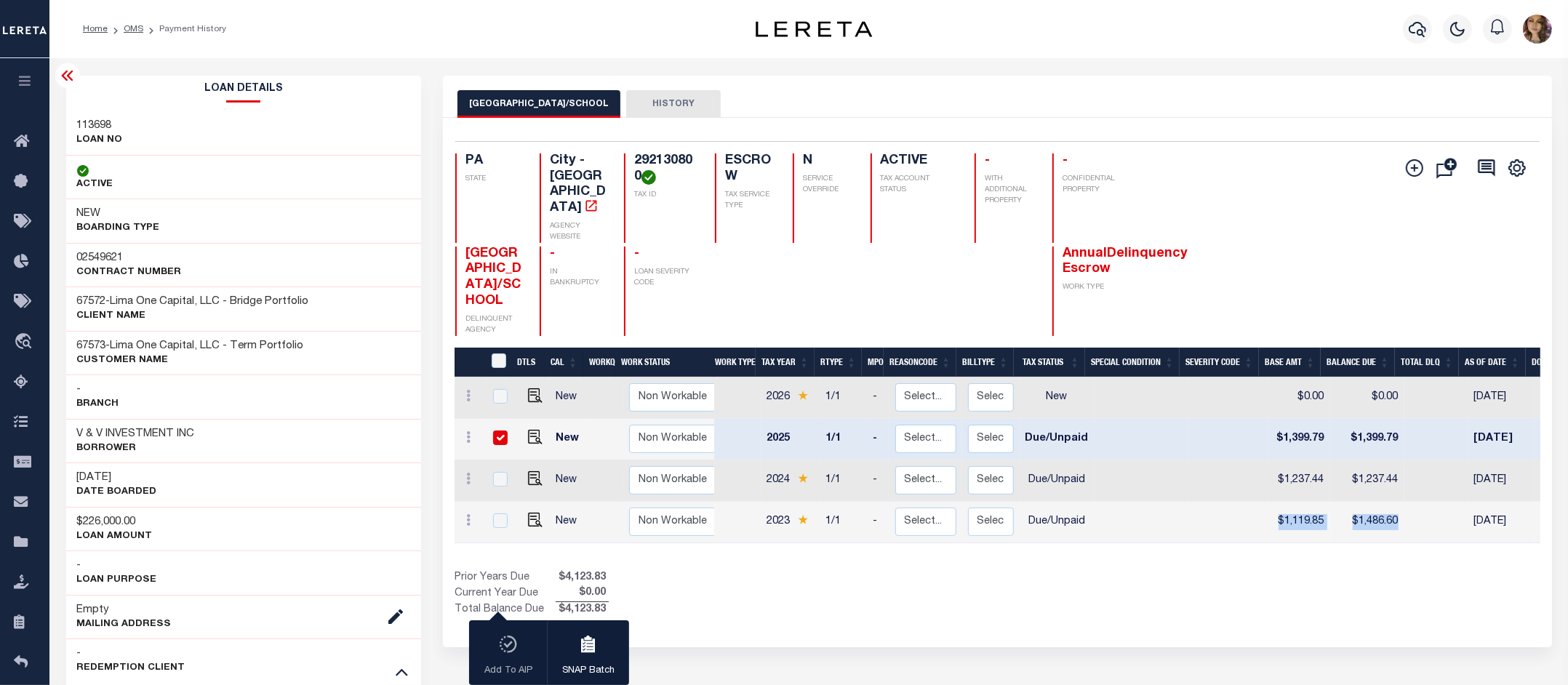
drag, startPoint x: 136, startPoint y: 480, endPoint x: 74, endPoint y: 482, distance: 62.0
click at [74, 482] on div "07/15/2025 DATE BOARDED" at bounding box center [243, 484] width 355 height 44
click at [92, 344] on span "Order Management System" at bounding box center [133, 342] width 178 height 40
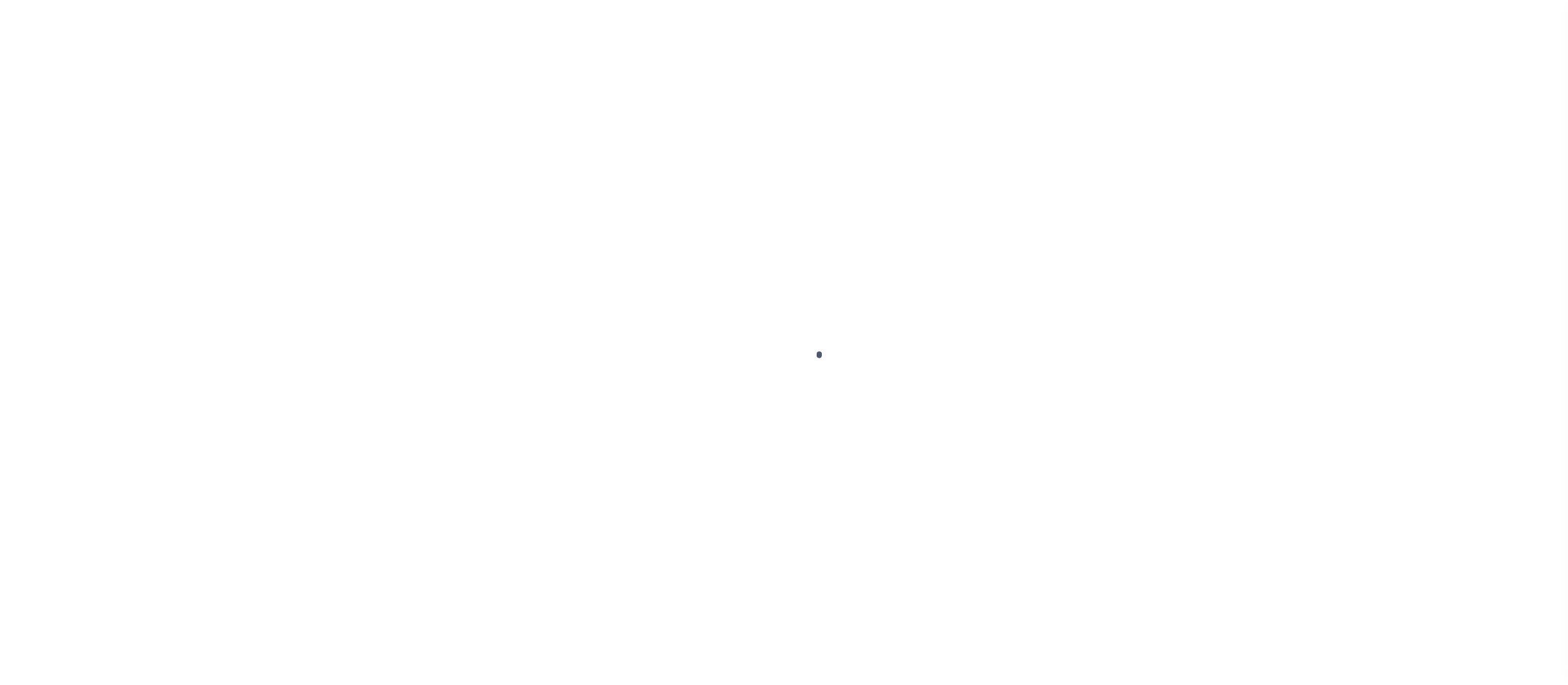
scroll to position [22, 0]
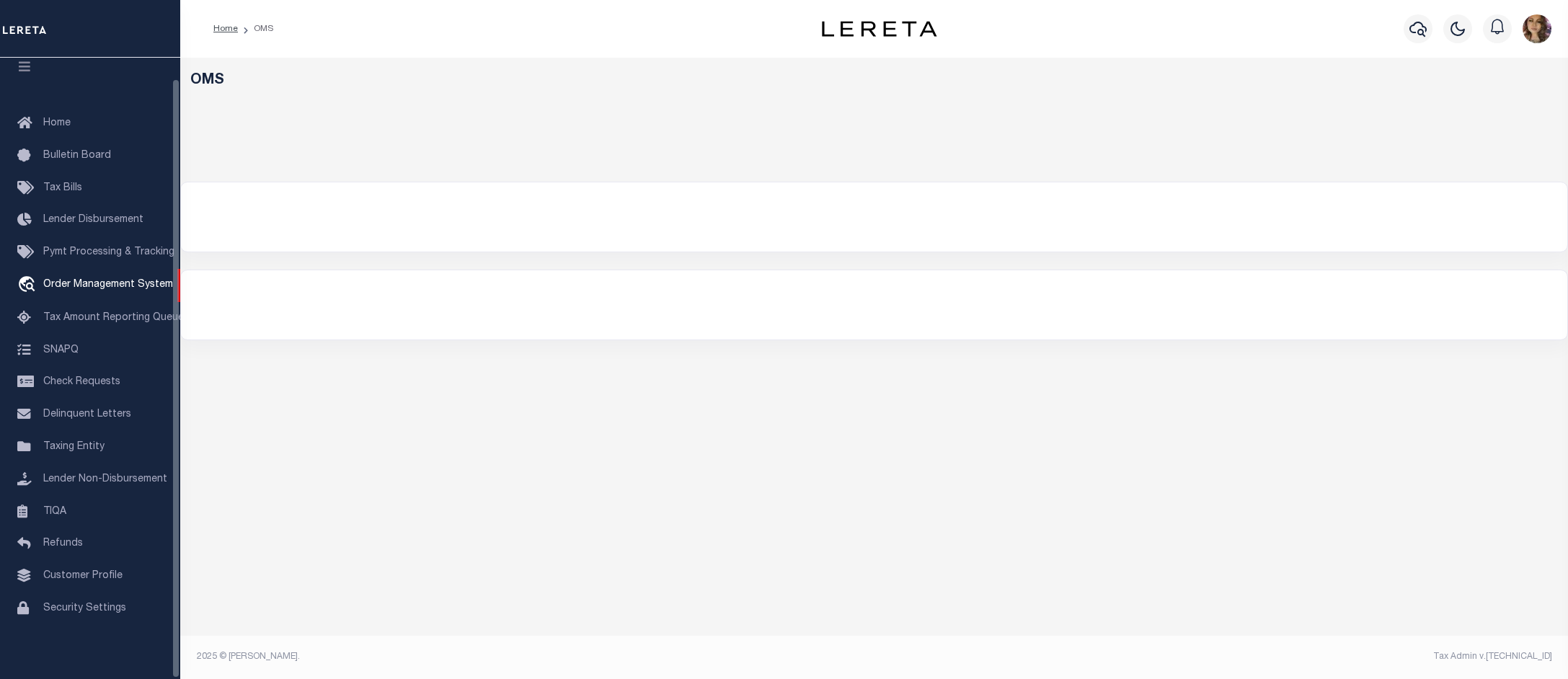
select select "200"
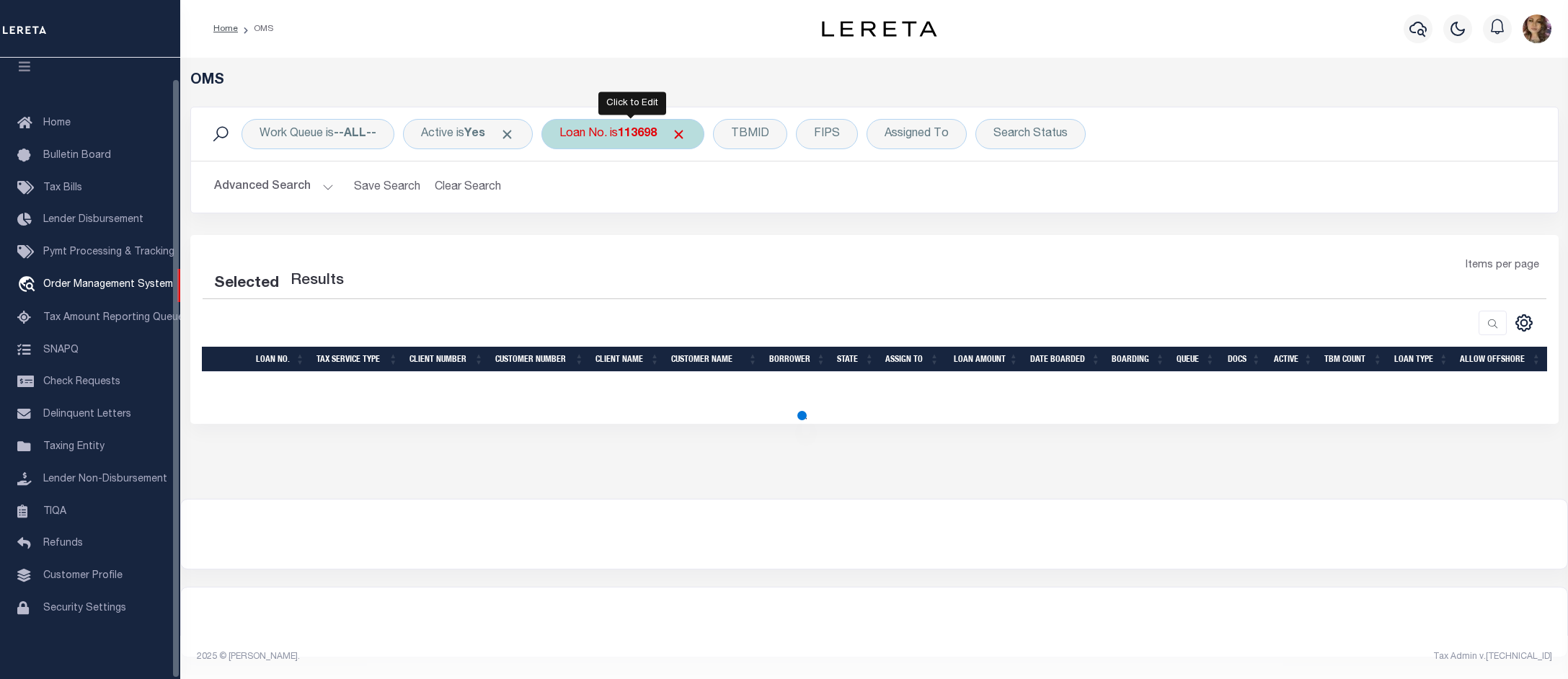
select select "200"
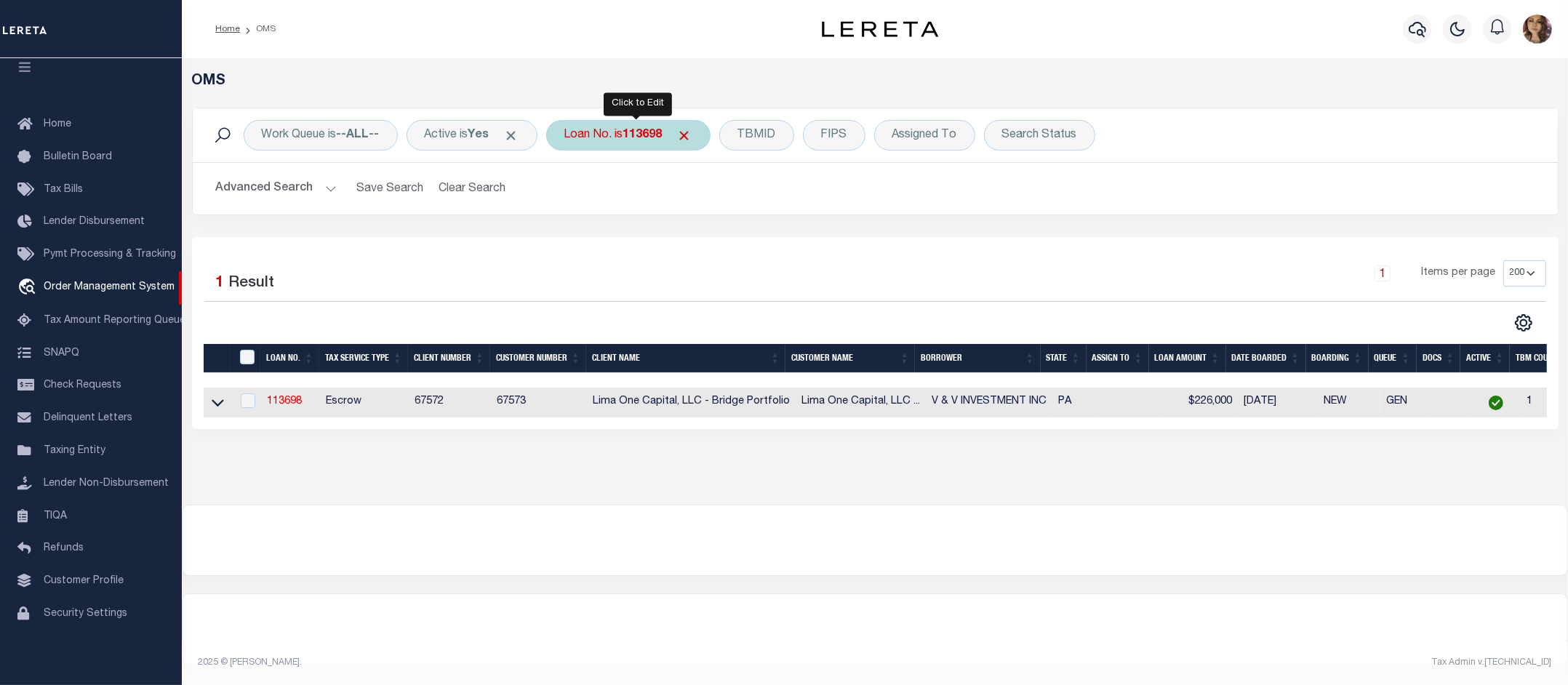
click at [631, 140] on div "Loan No. is 113698" at bounding box center [628, 136] width 164 height 31
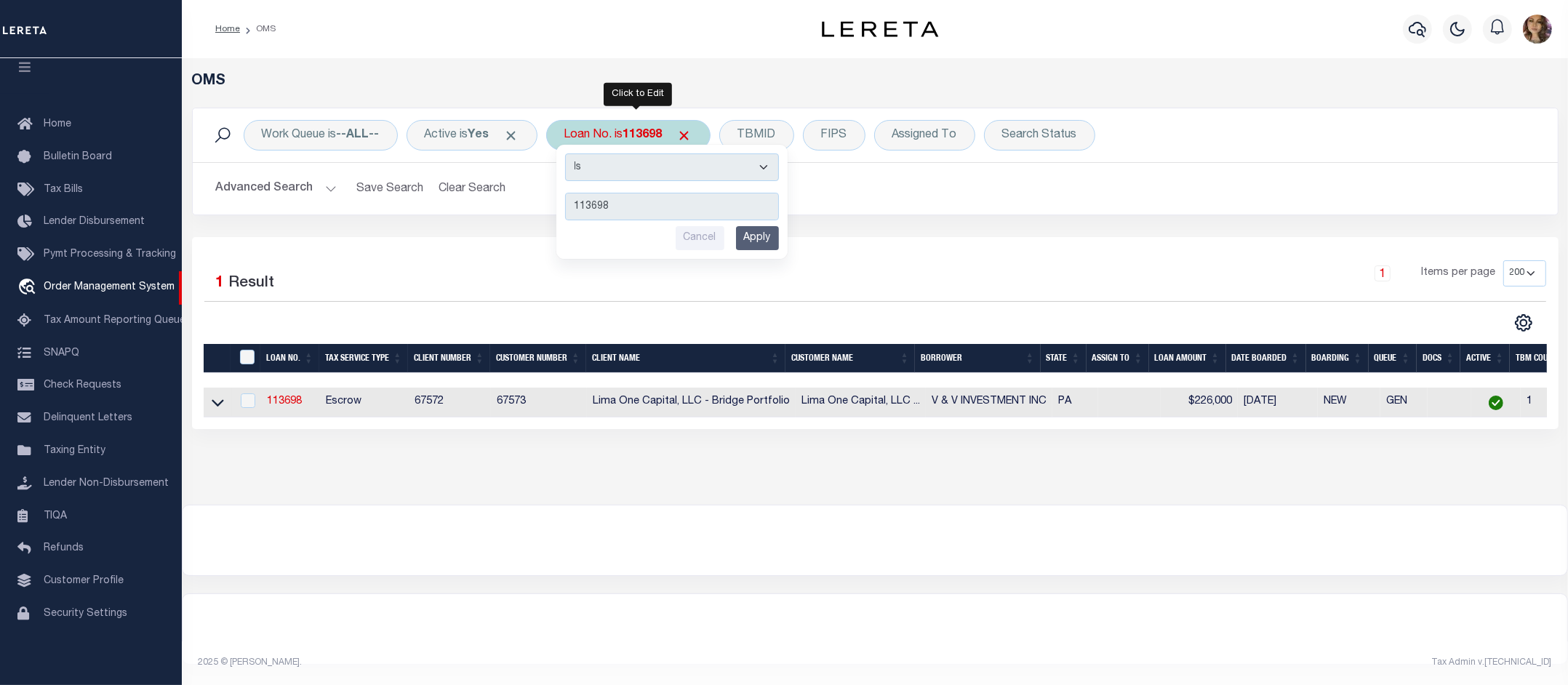
type input "128462"
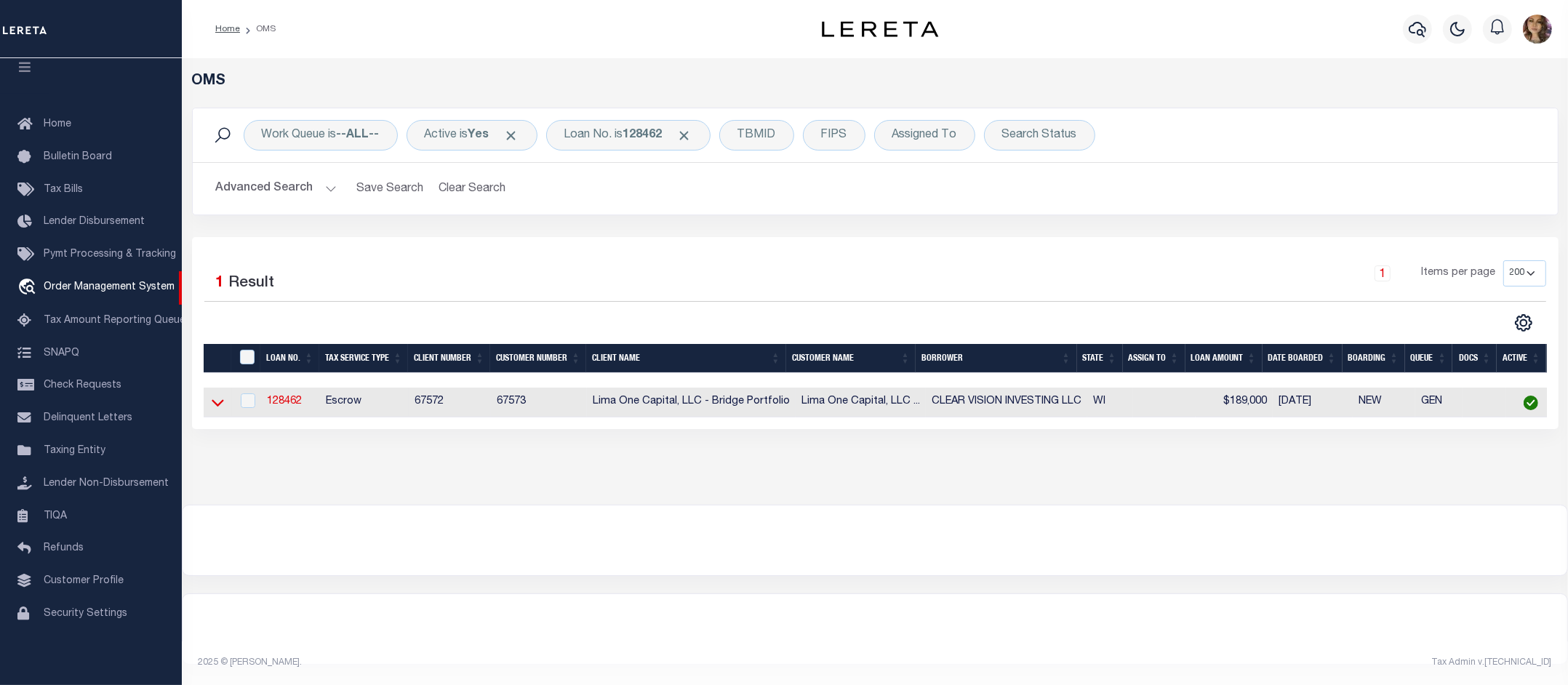
click at [215, 408] on icon at bounding box center [218, 404] width 13 height 7
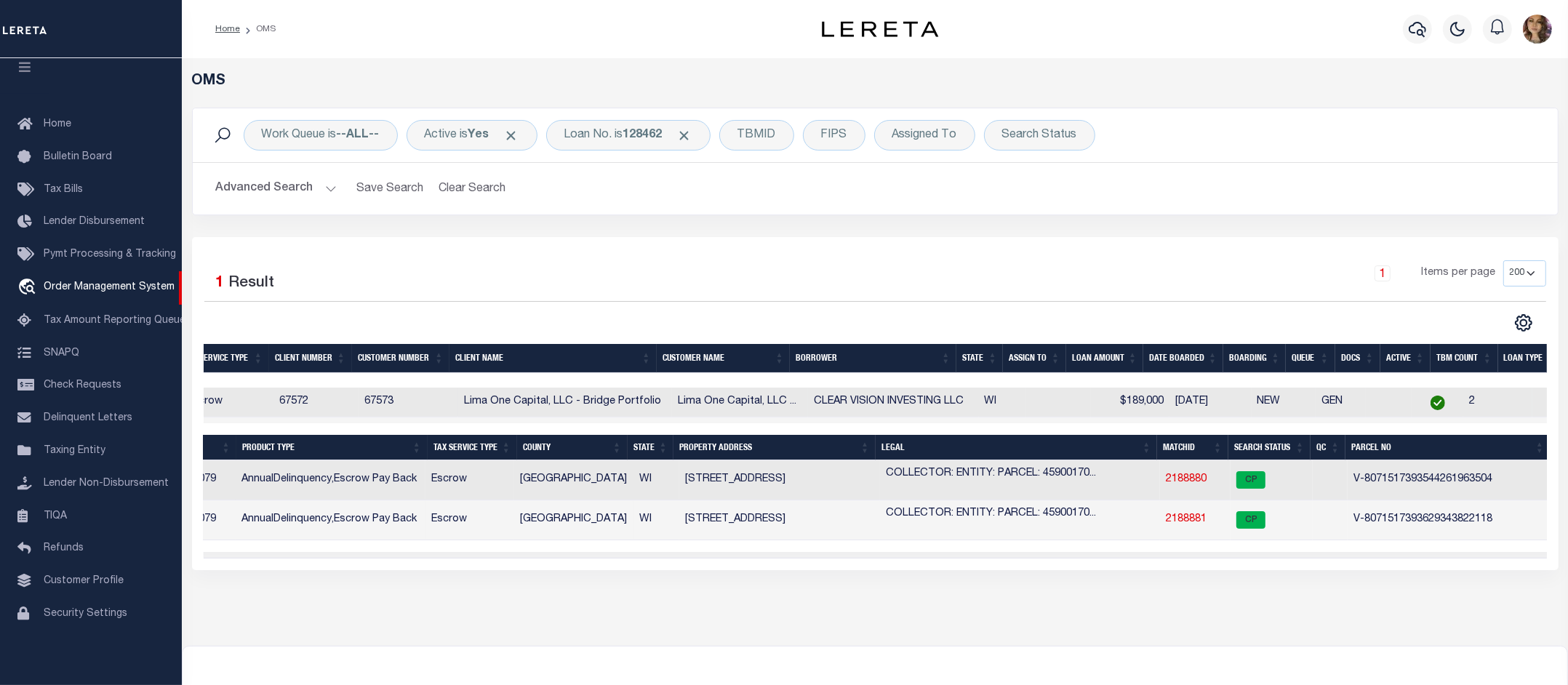
scroll to position [0, 0]
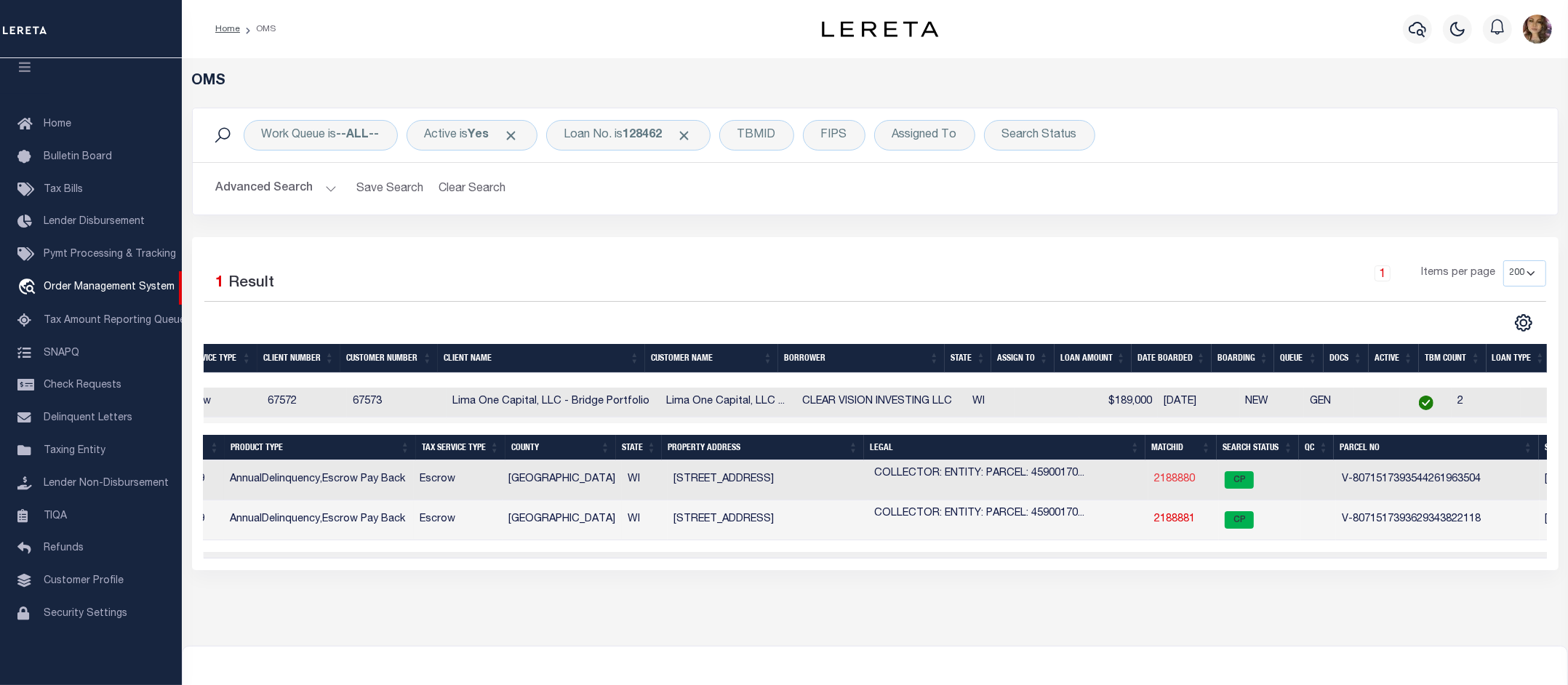
click at [1172, 485] on link "2188880" at bounding box center [1174, 479] width 40 height 10
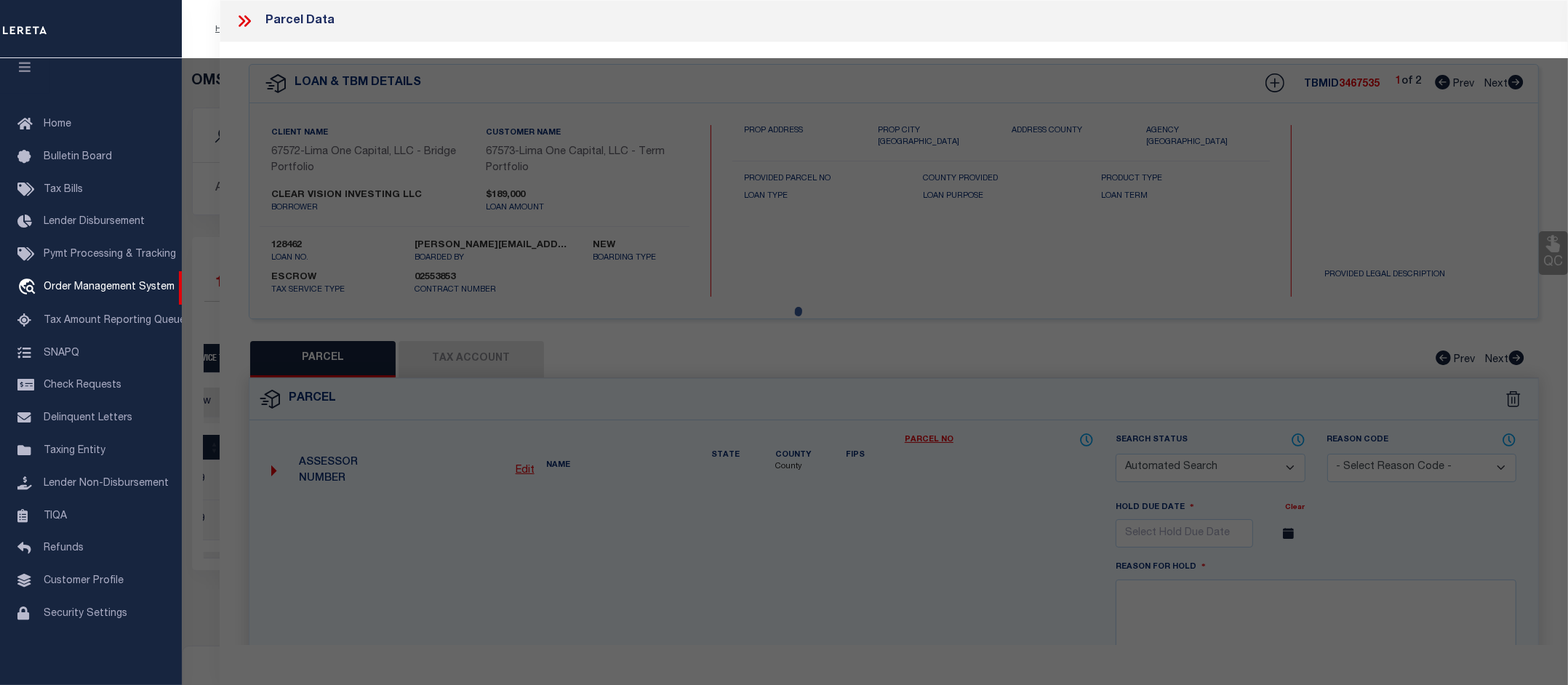
checkbox input "false"
select select "CP"
select select "AGW"
select select
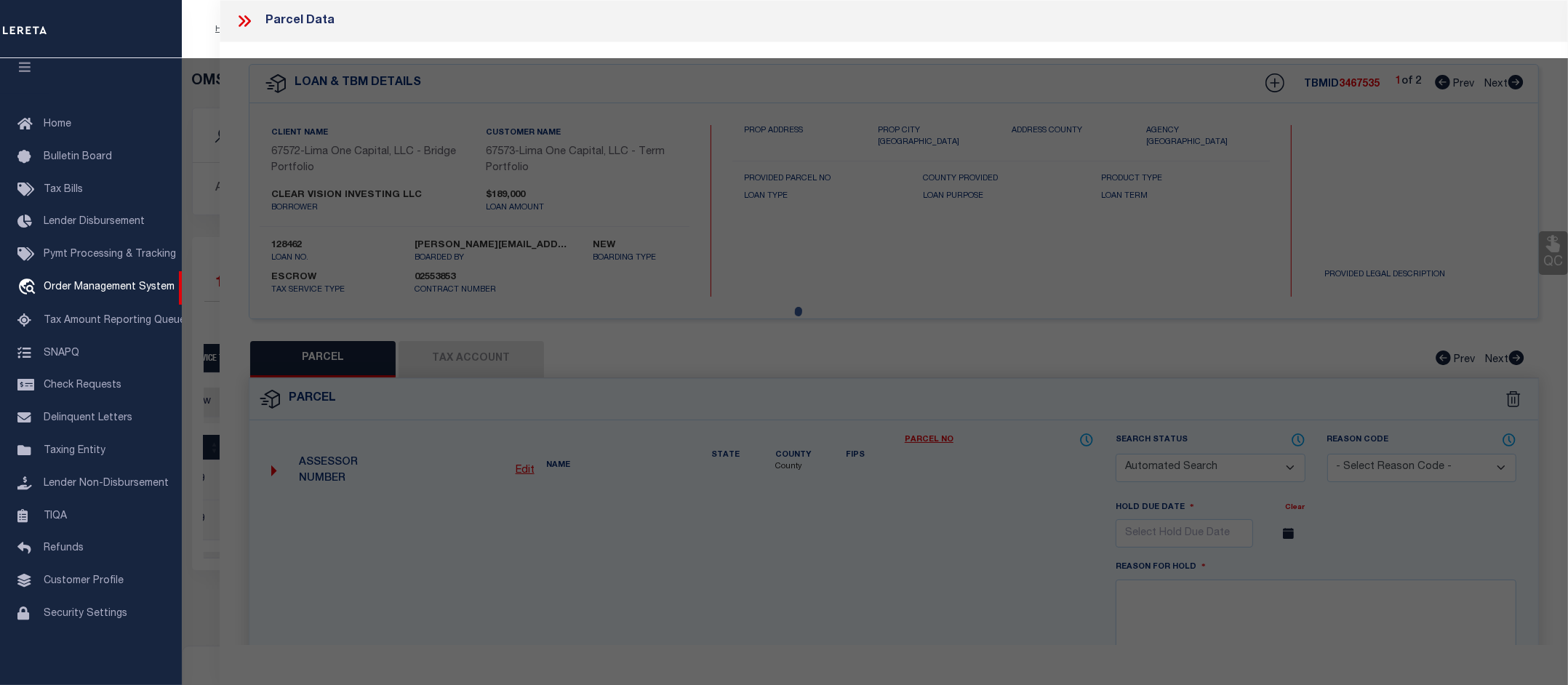
type input "2768-2770 N 28TH STREET"
checkbox input "false"
type input "MILWAUKEE WI 53210"
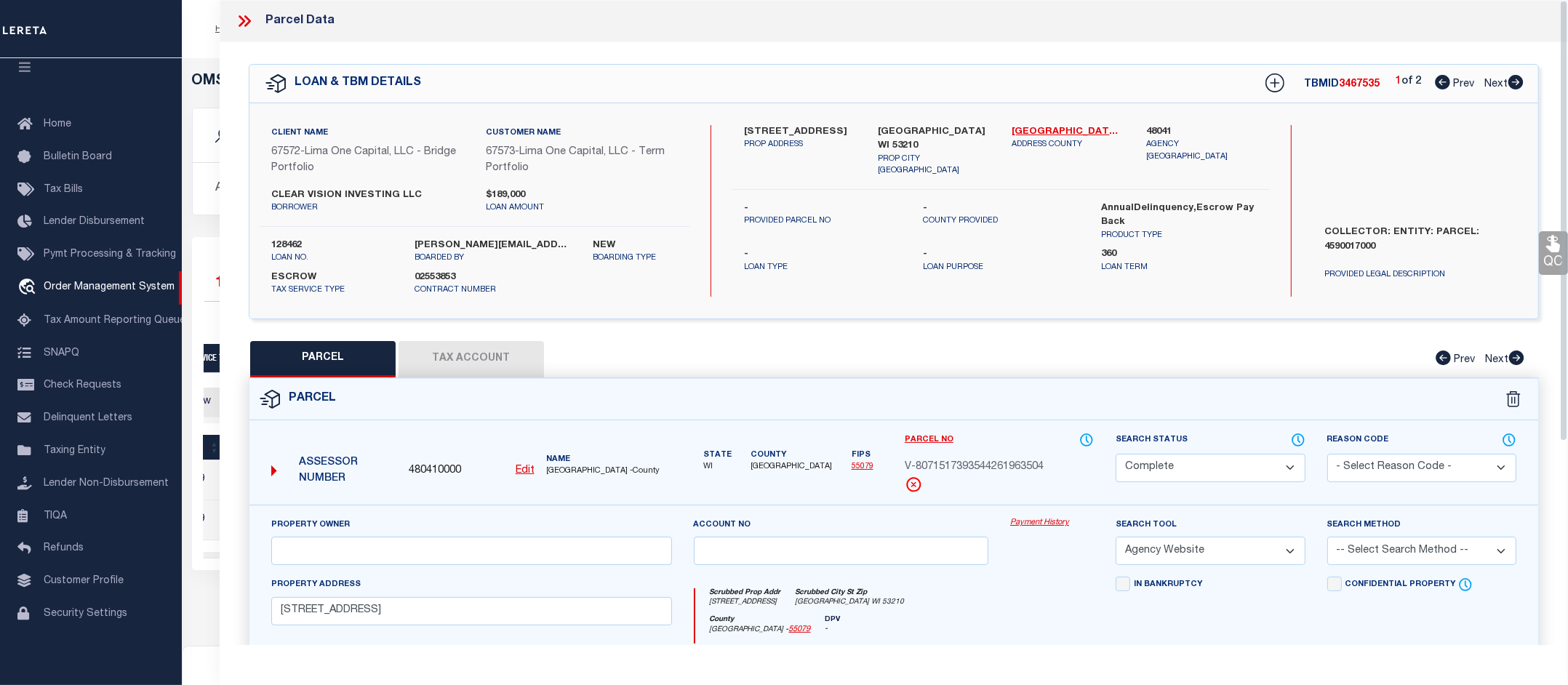
click at [1041, 524] on link "Payment History" at bounding box center [1052, 523] width 83 height 13
click at [245, 13] on icon at bounding box center [244, 21] width 19 height 19
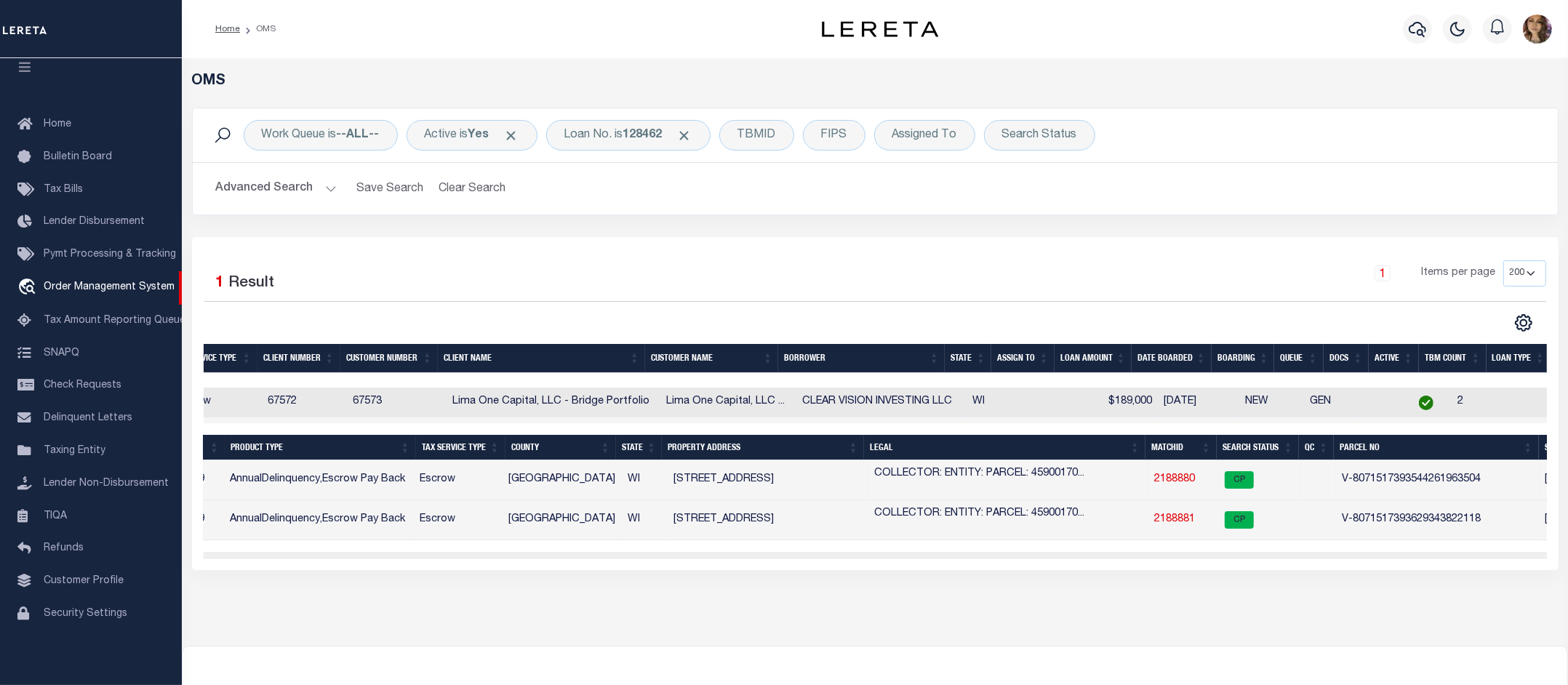
click at [1176, 482] on link "2188880" at bounding box center [1174, 479] width 40 height 10
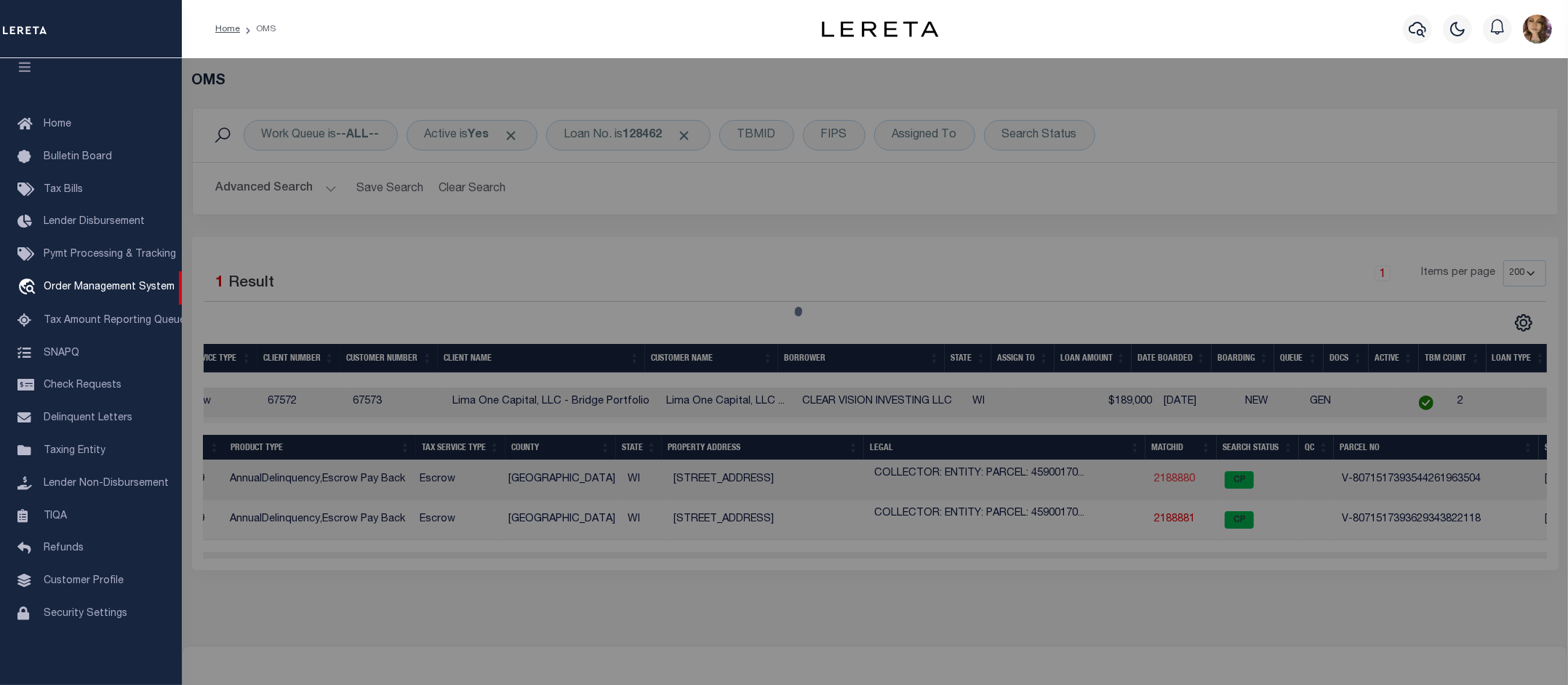
select select "AS"
select select
checkbox input "false"
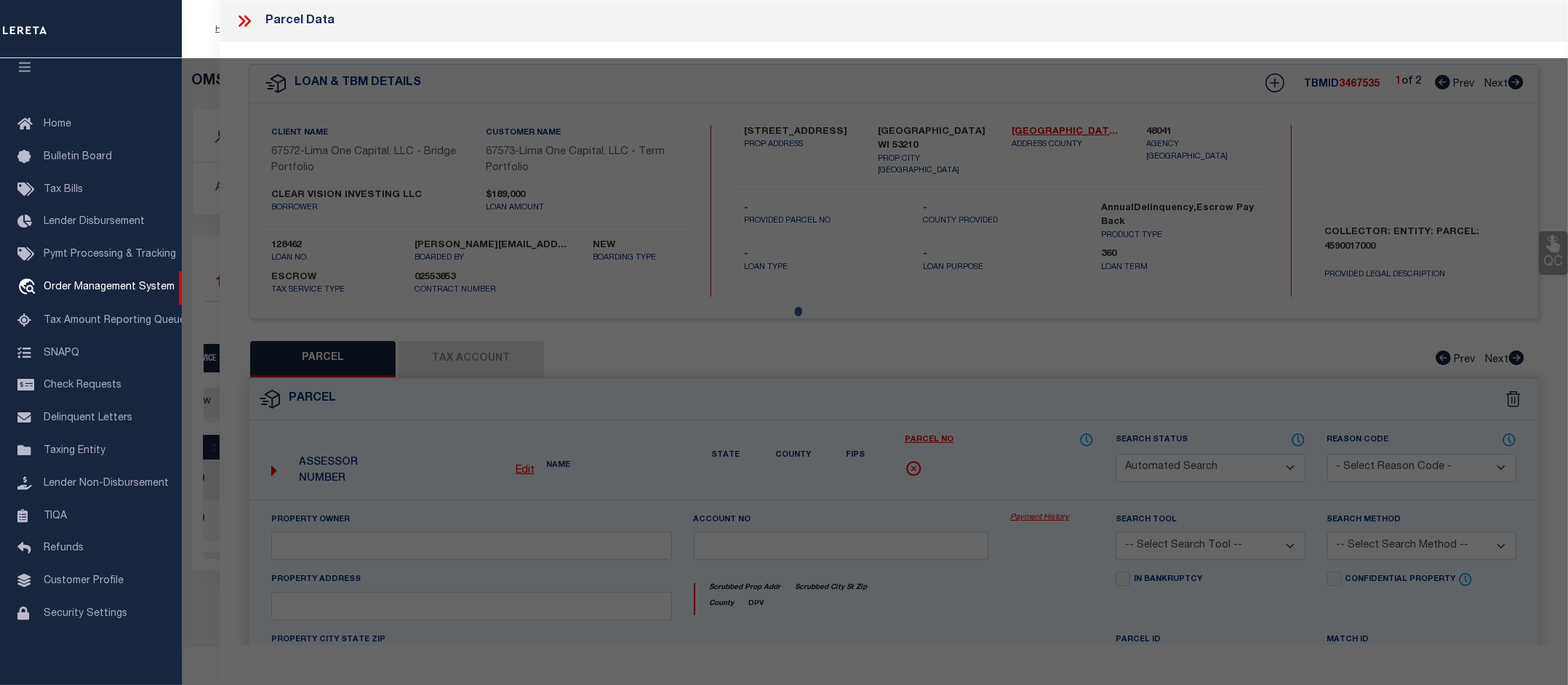
select select "CP"
select select "AGW"
select select
type input "2768-2770 N 28TH STREET"
checkbox input "false"
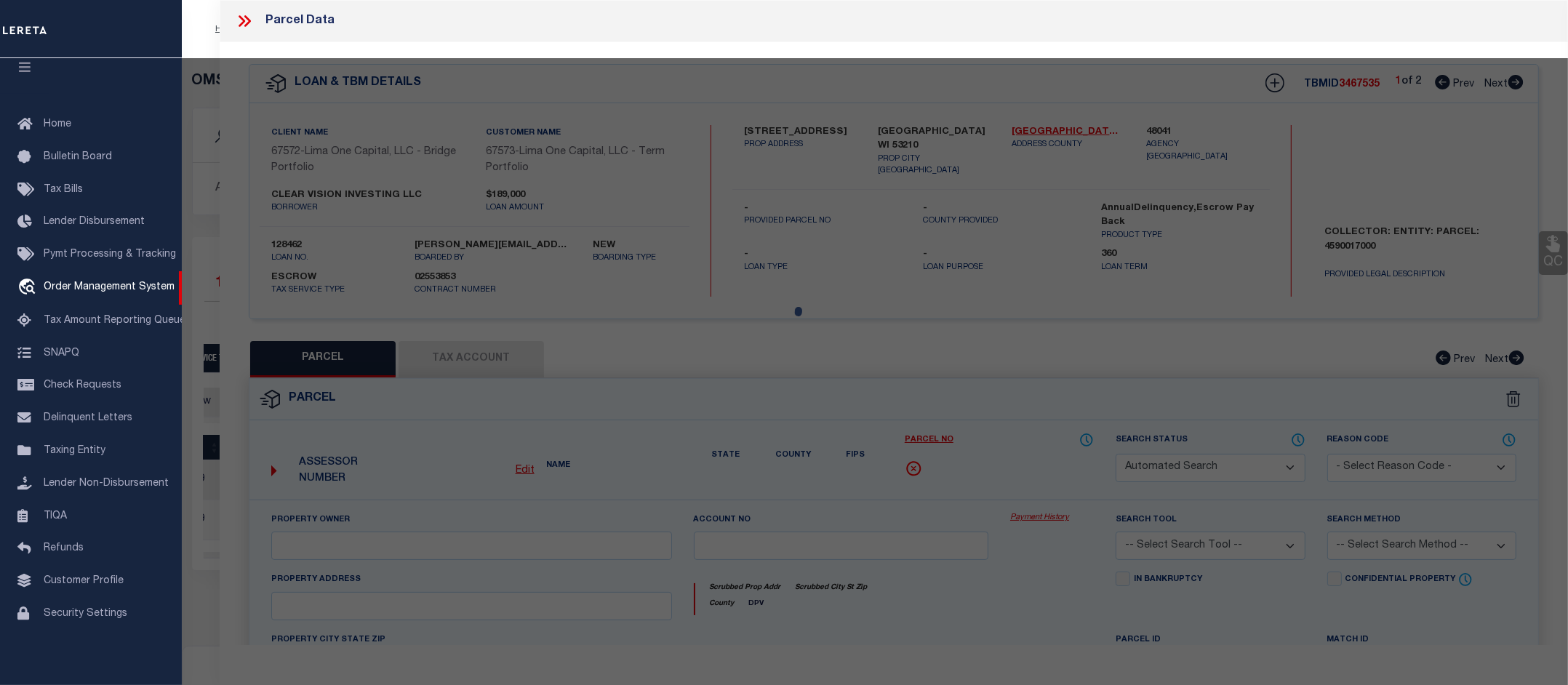
type input "MILWAUKEE WI 53210"
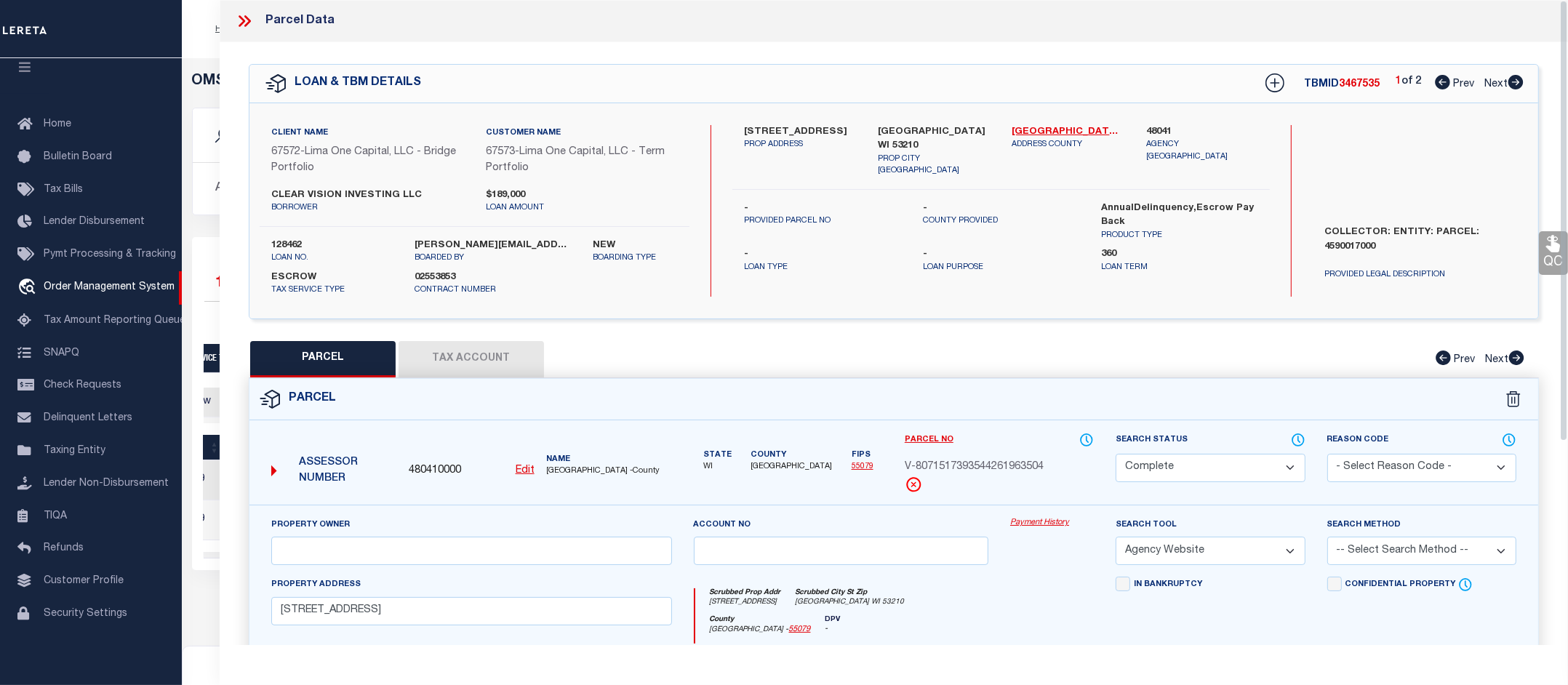
click at [1040, 522] on link "Payment History" at bounding box center [1052, 523] width 83 height 13
click at [241, 21] on icon at bounding box center [244, 21] width 19 height 19
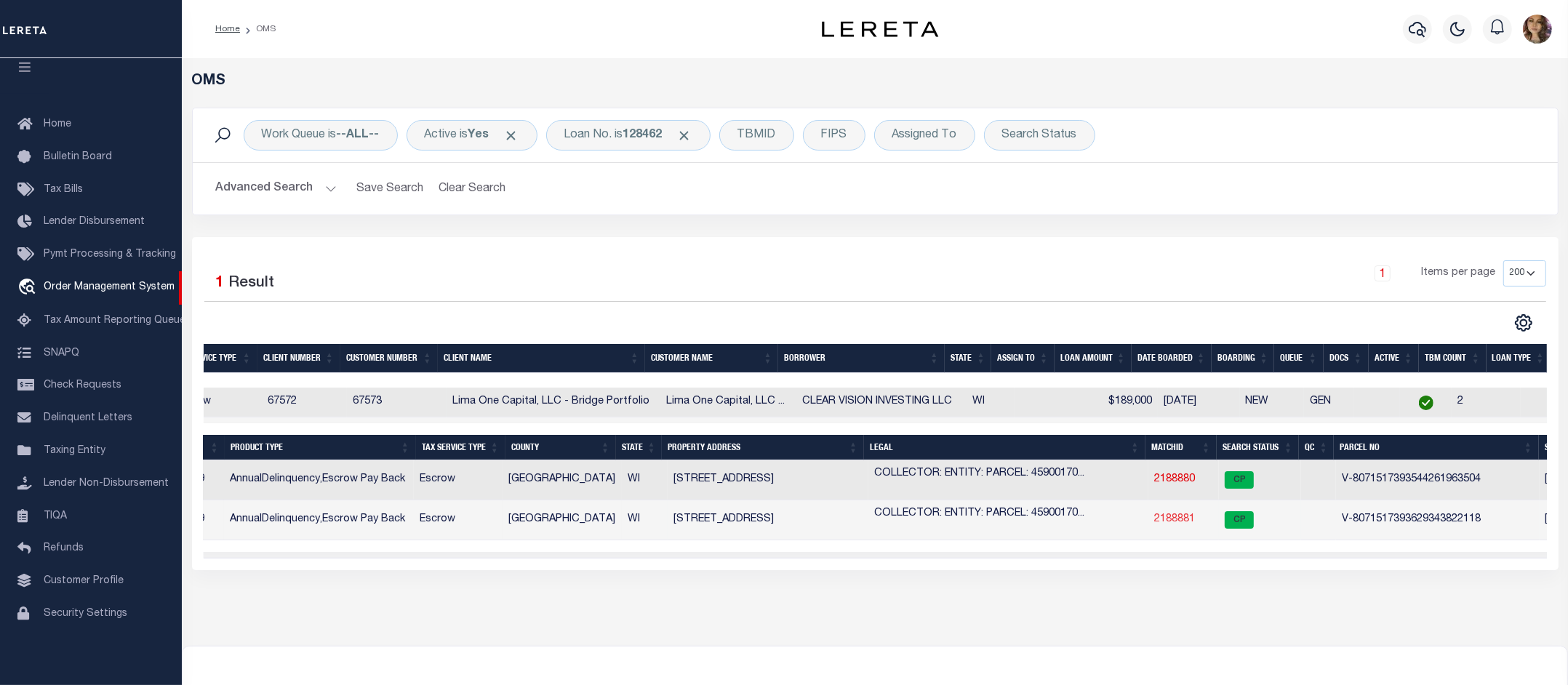
click at [1168, 517] on link "2188881" at bounding box center [1174, 519] width 40 height 10
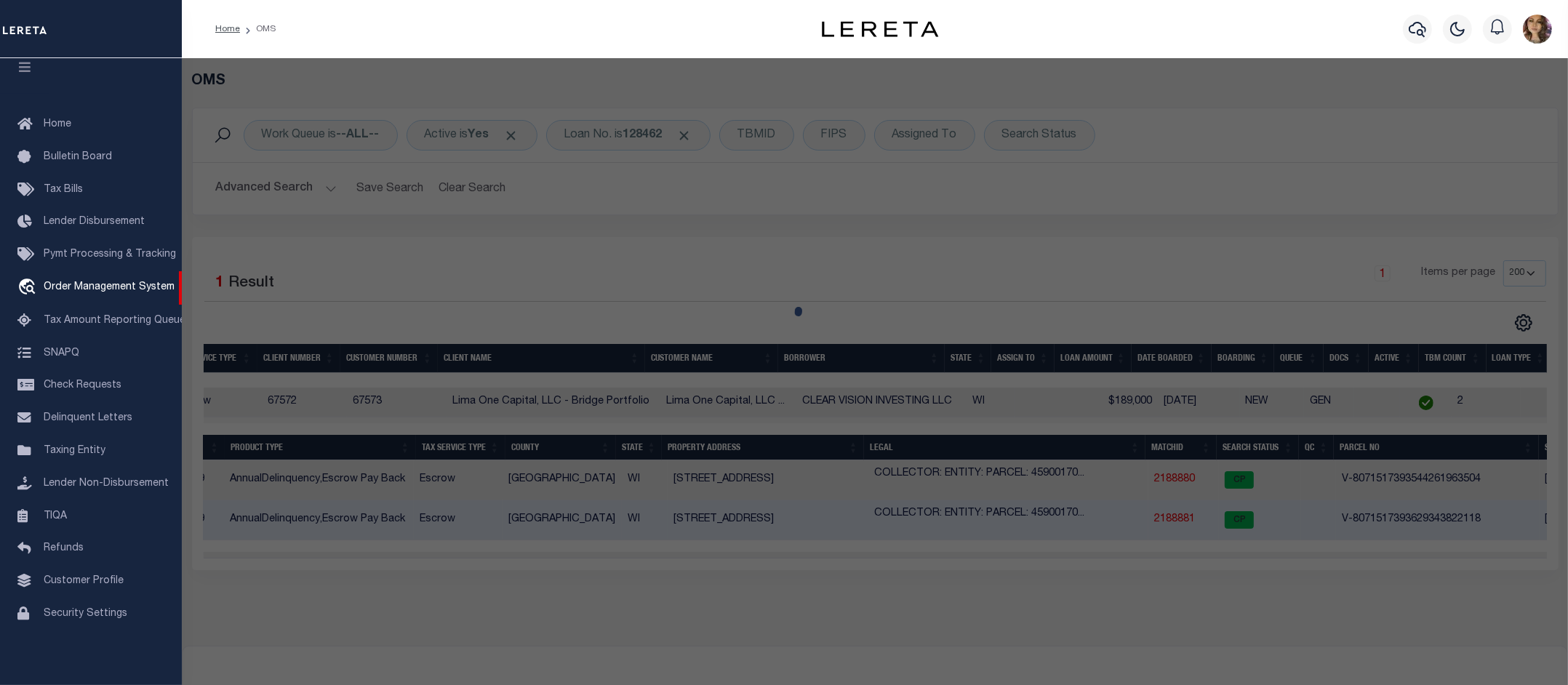
select select "AS"
select select
checkbox input "false"
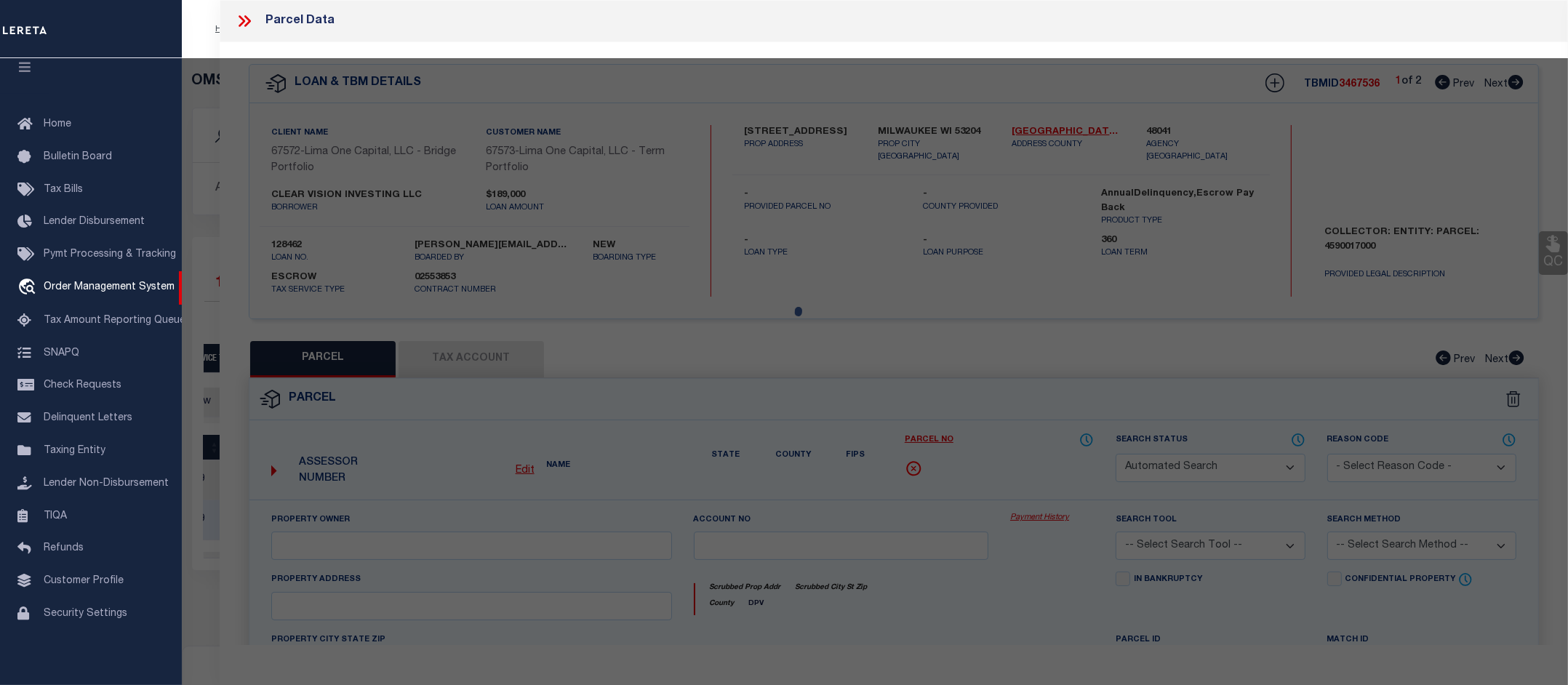
select select "CP"
select select "AGW"
select select
type input "[STREET_ADDRESS]"
checkbox input "false"
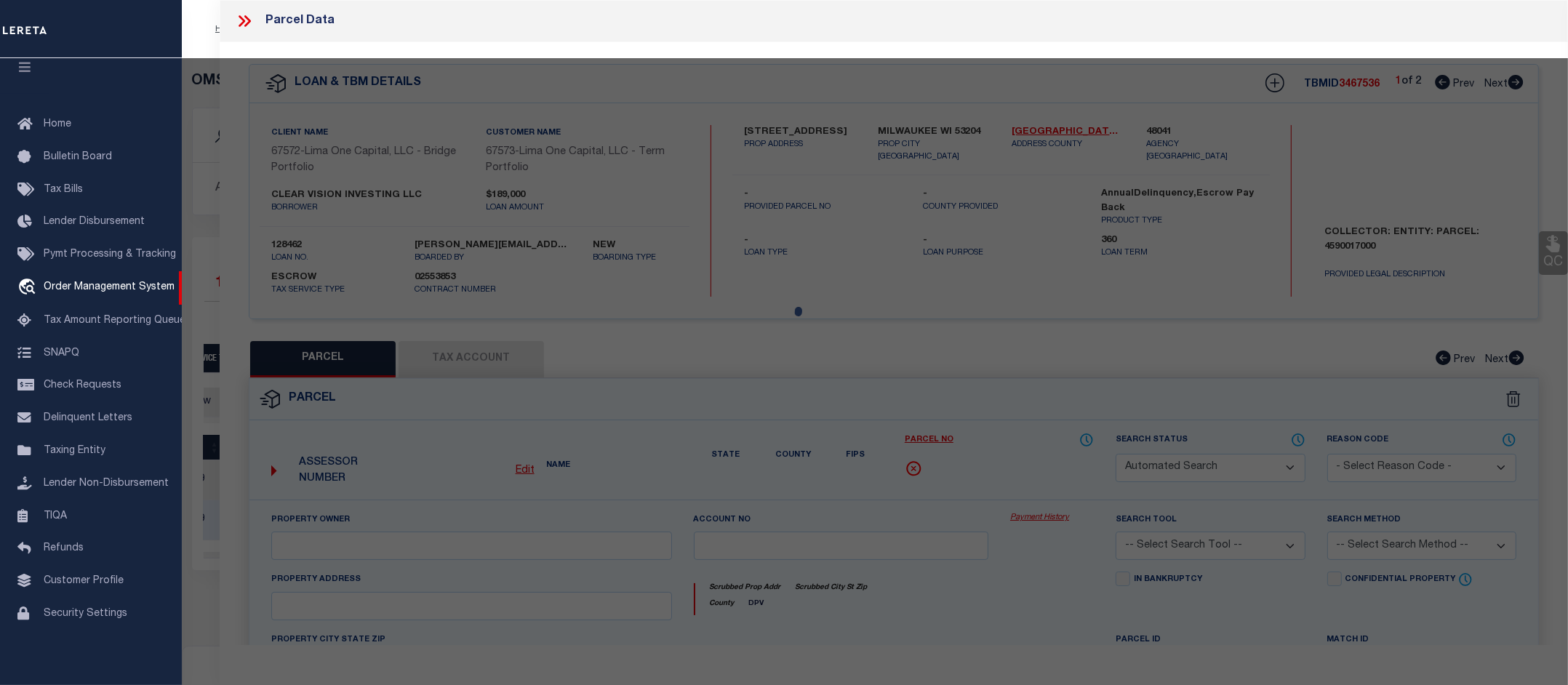
type input "MILWAUKEE WI 53204"
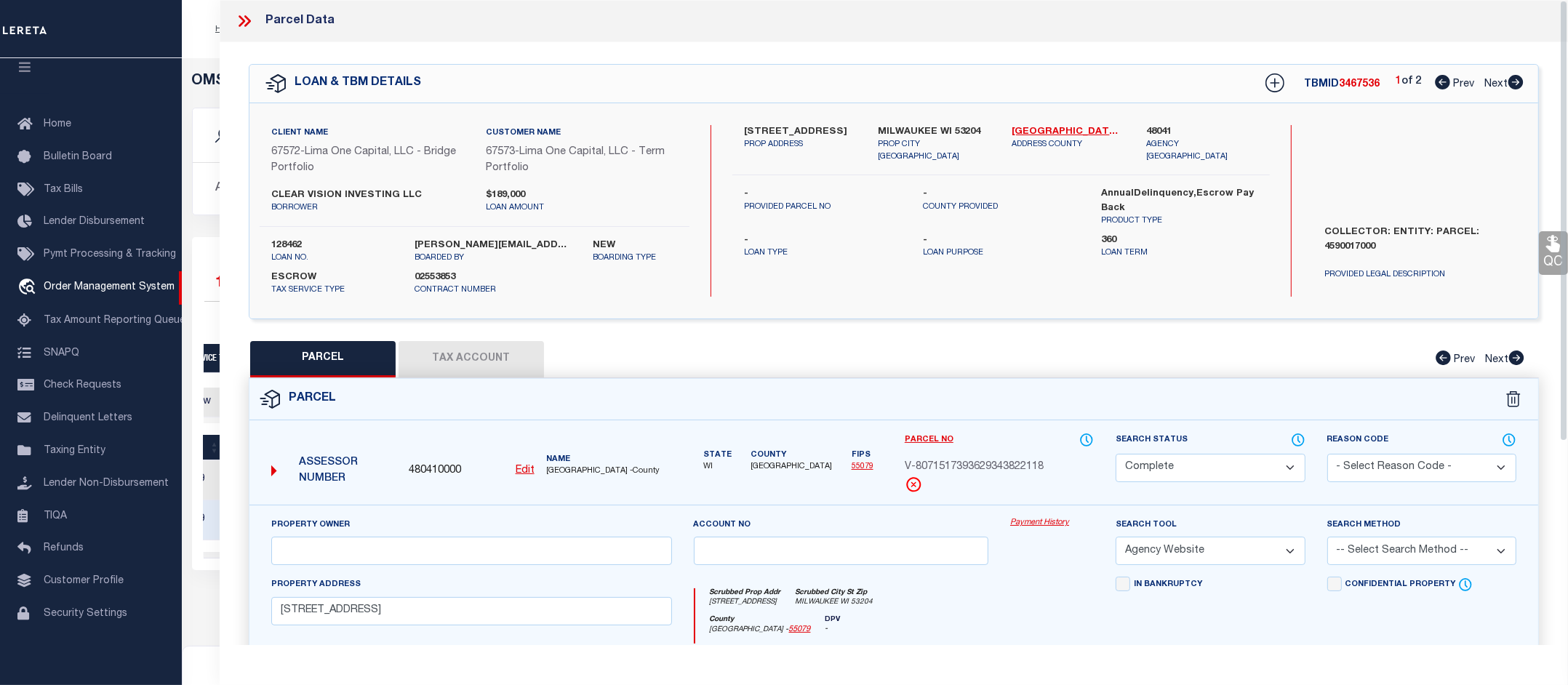
click at [1027, 524] on link "Payment History" at bounding box center [1052, 523] width 83 height 13
click at [244, 24] on icon at bounding box center [244, 21] width 19 height 19
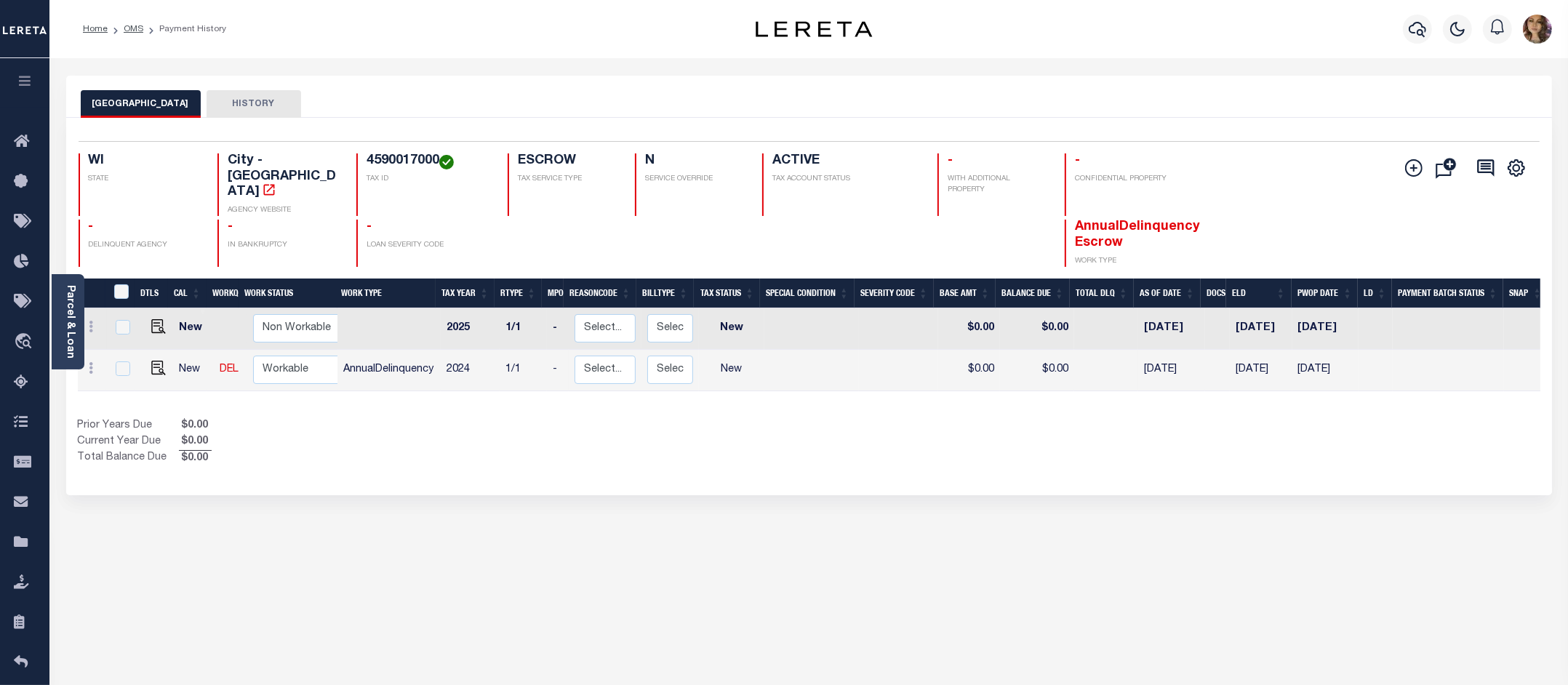
click at [904, 487] on div "MILWAUKEE CITY HISTORY Selected 2 Results" at bounding box center [810, 486] width 1508 height 821
click at [923, 498] on div "MILWAUKEE CITY HISTORY Selected 2 Results" at bounding box center [810, 486] width 1508 height 821
click at [71, 311] on link "Parcel & Loan" at bounding box center [69, 322] width 10 height 74
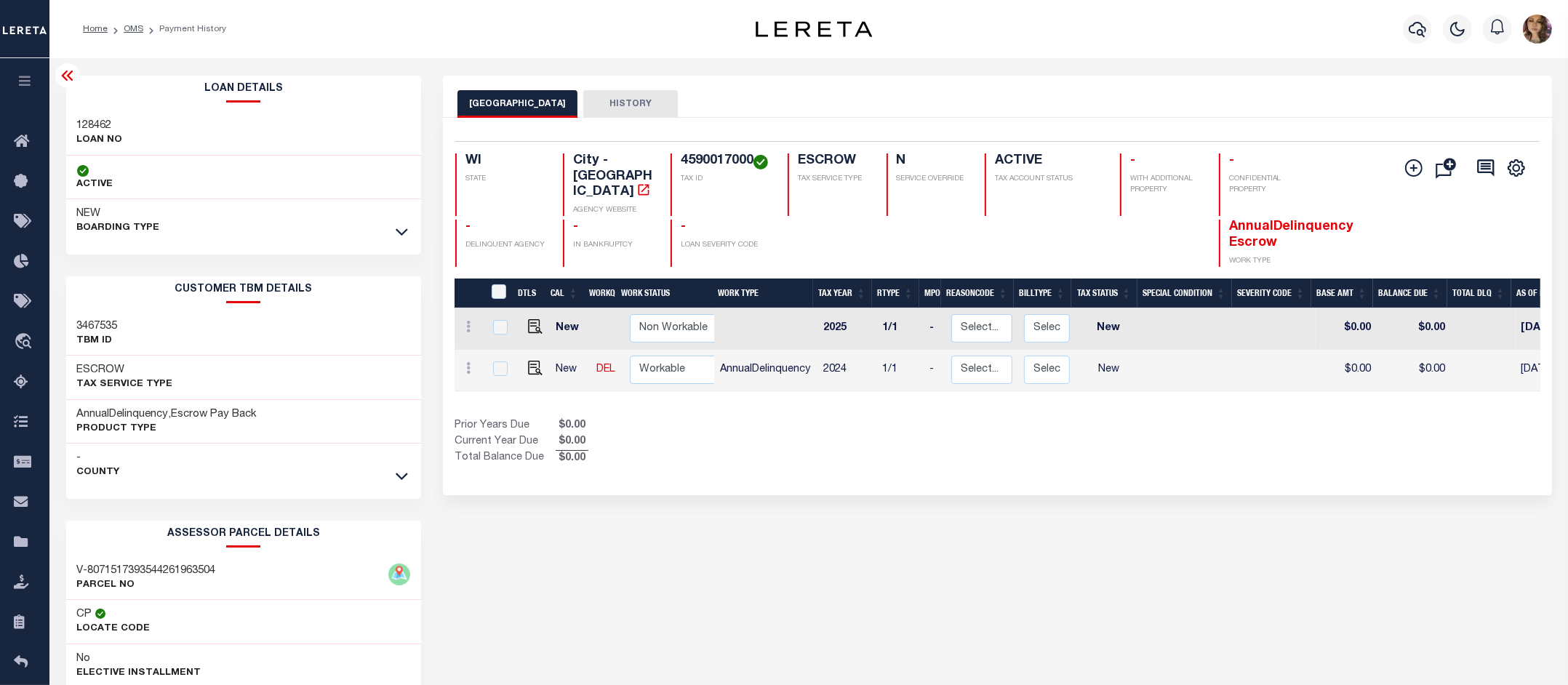
click at [66, 75] on icon at bounding box center [67, 75] width 17 height 17
